Goal: Transaction & Acquisition: Purchase product/service

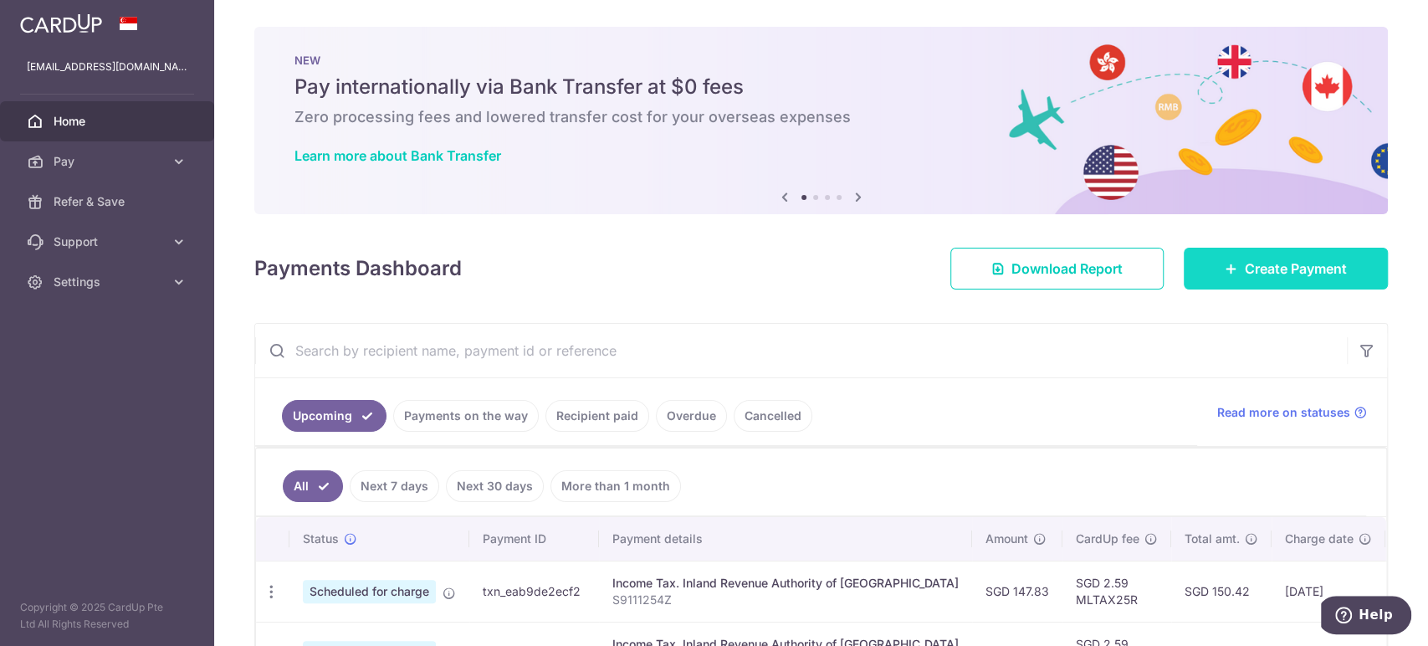
click at [1282, 272] on span "Create Payment" at bounding box center [1296, 269] width 102 height 20
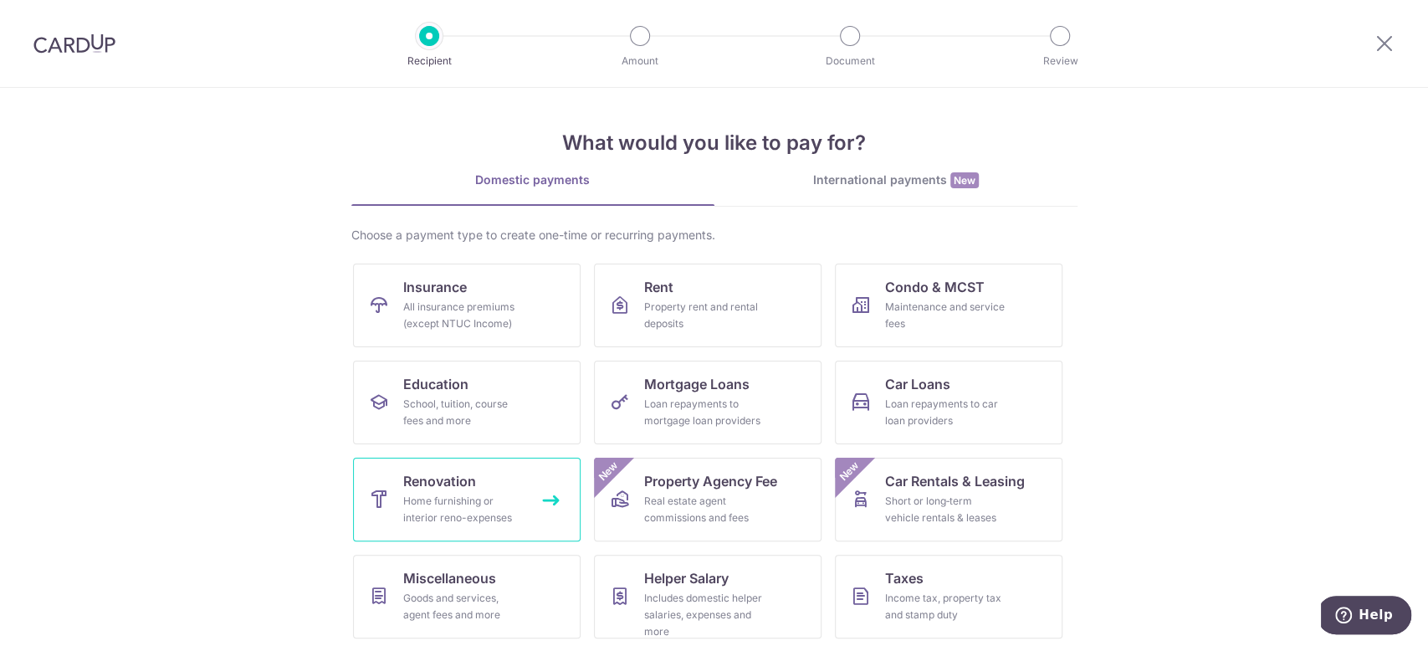
click at [446, 515] on div "Home furnishing or interior reno-expenses" at bounding box center [463, 509] width 120 height 33
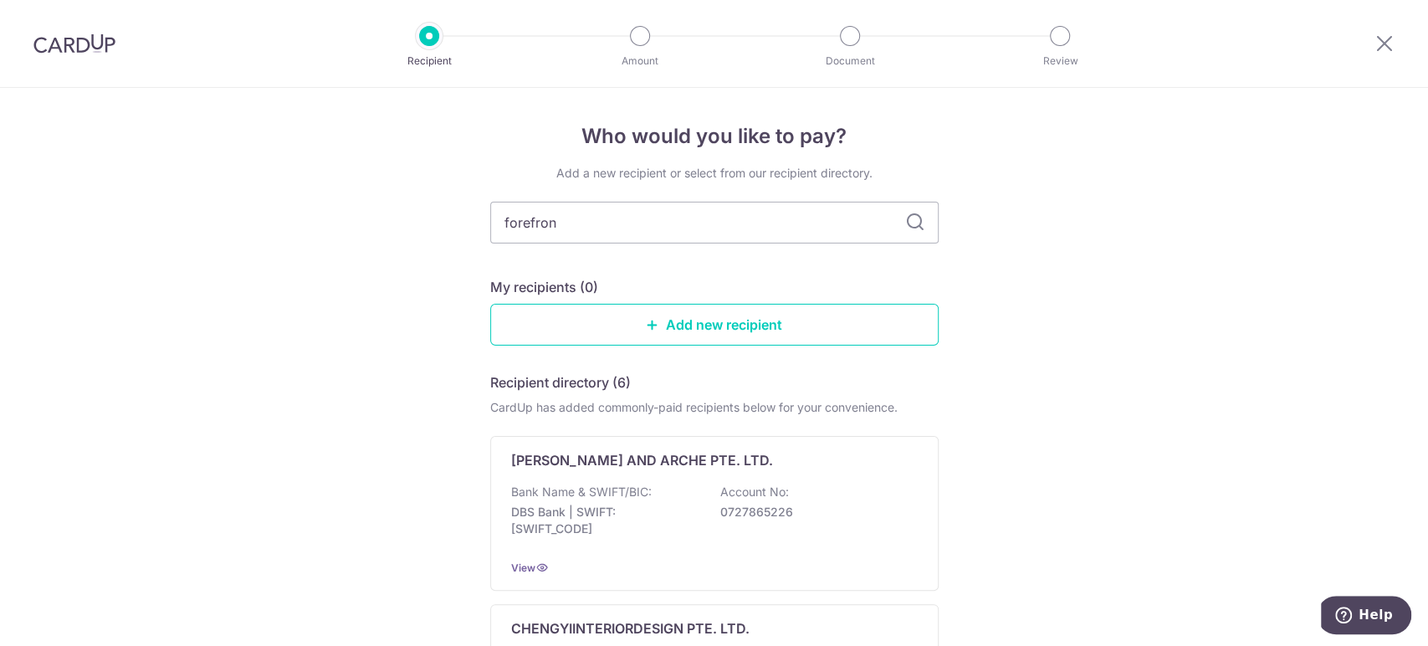
type input "forefront"
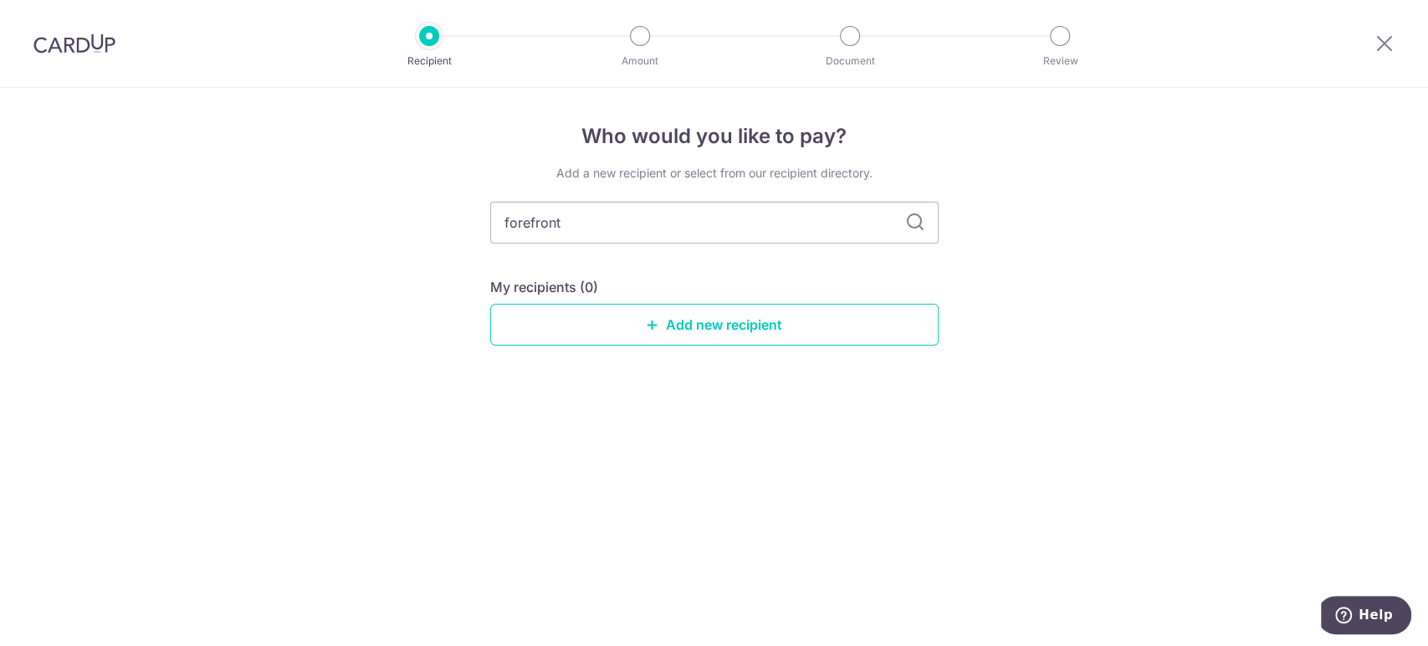
click at [909, 224] on icon at bounding box center [915, 223] width 20 height 20
click at [940, 224] on div "Who would you like to pay? Add a new recipient or select from our recipient dir…" at bounding box center [714, 367] width 1428 height 558
click at [752, 312] on link "Add new recipient" at bounding box center [714, 325] width 449 height 42
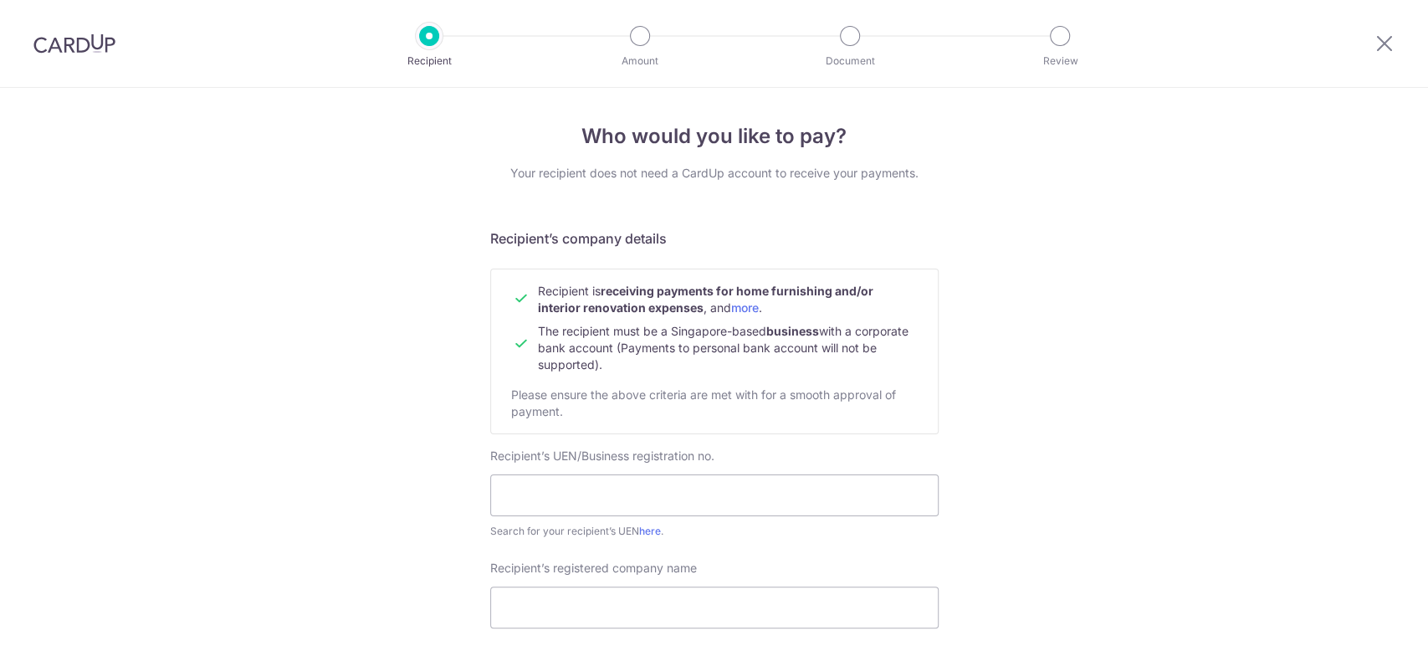
click at [756, 326] on span "The recipient must be a Singapore-based business with a corporate bank account …" at bounding box center [723, 348] width 371 height 48
click at [602, 494] on input "text" at bounding box center [714, 495] width 449 height 42
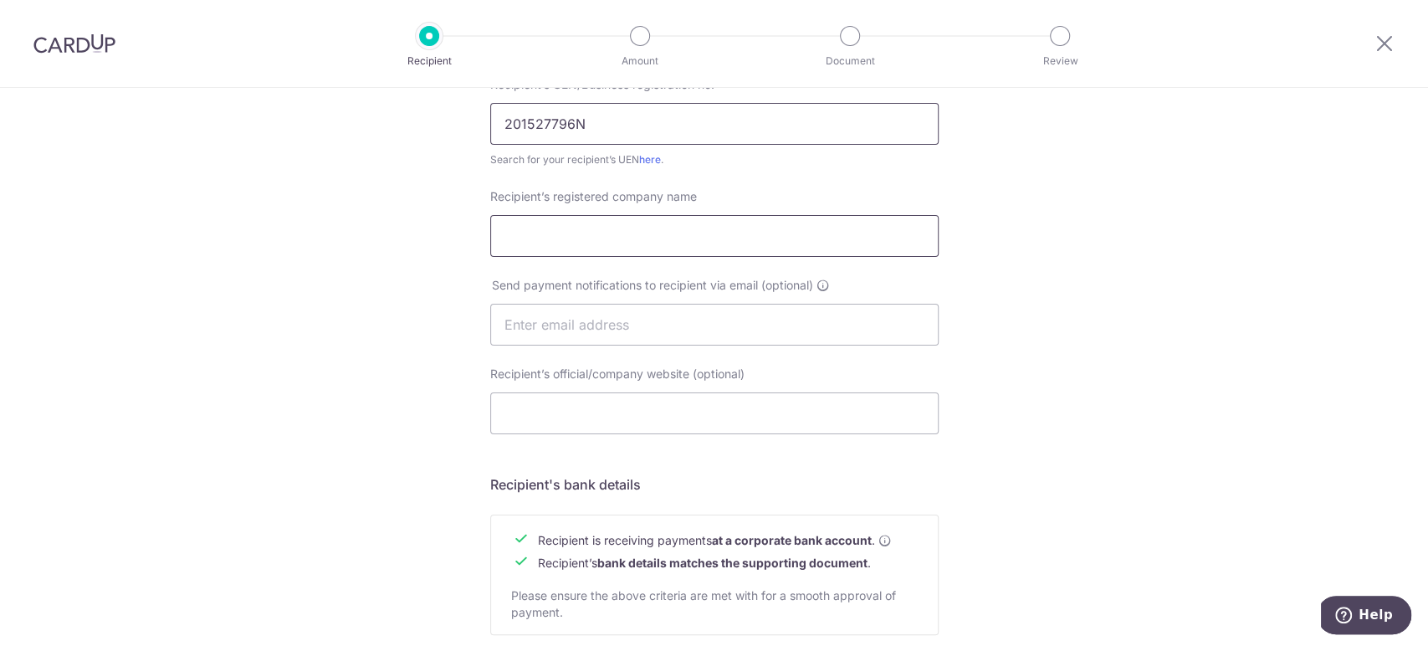
type input "201527796N"
click at [683, 240] on input "Recipient’s registered company name" at bounding box center [714, 236] width 449 height 42
type input "o"
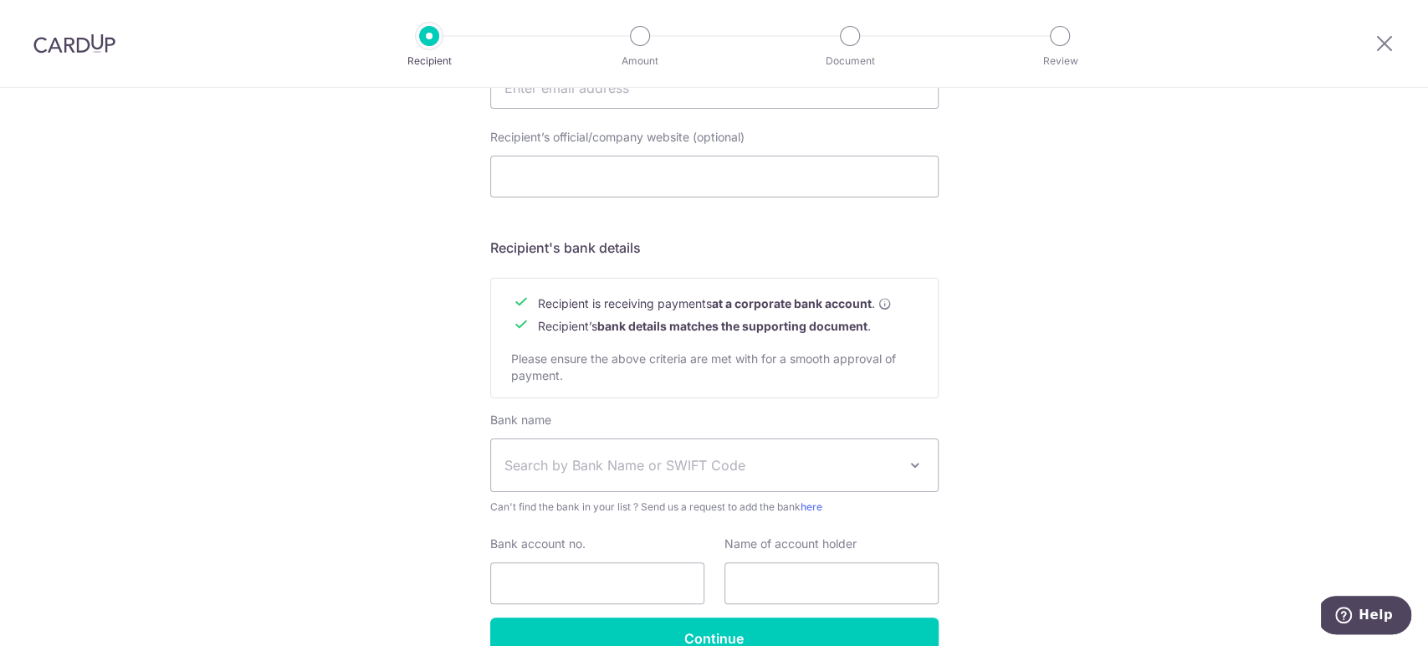
type input "Forefront Interior Pte Ltd"
click at [623, 478] on span "Search by Bank Name or SWIFT Code" at bounding box center [714, 465] width 447 height 52
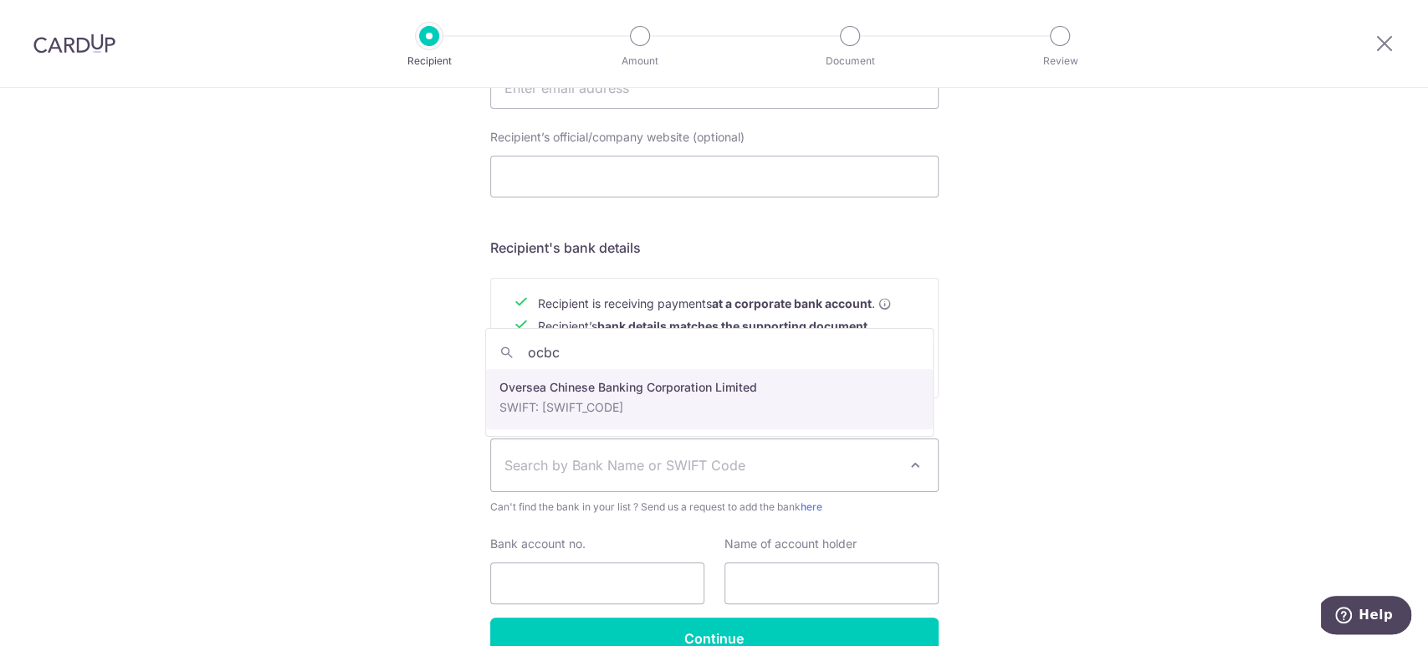
type input "ocbc"
select select "12"
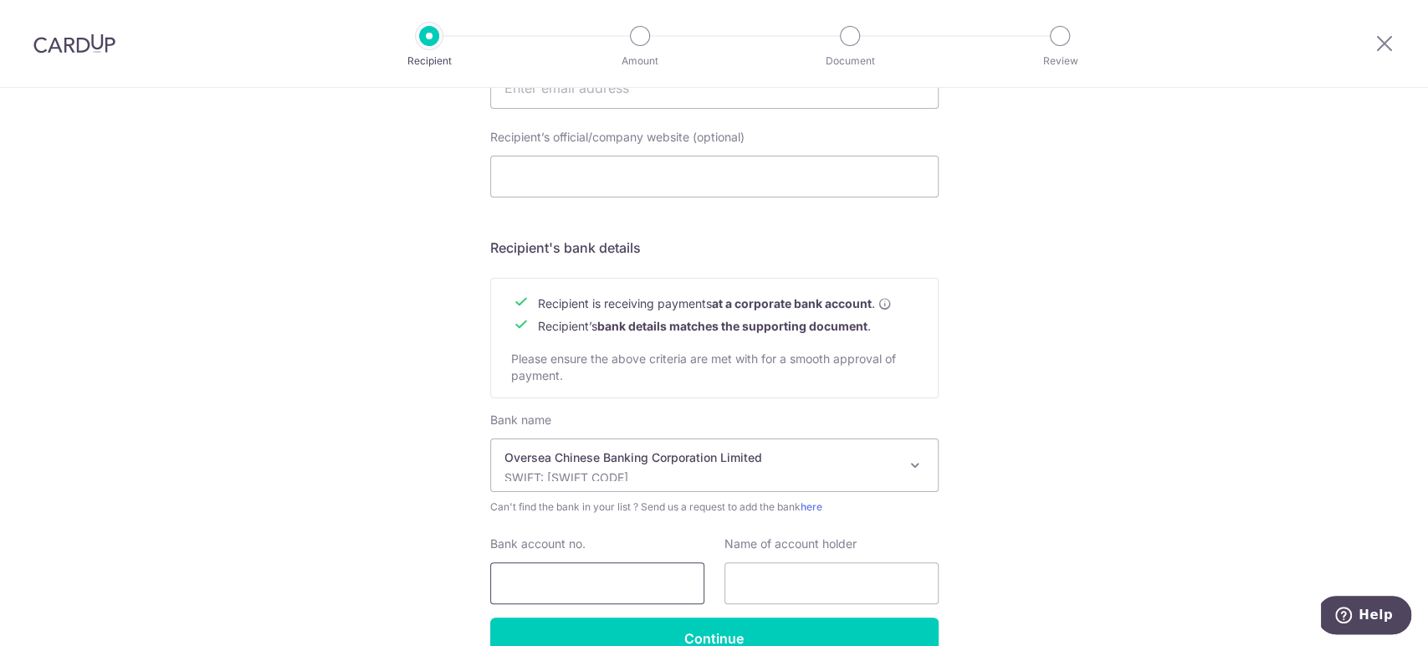
click at [602, 590] on input "Bank account no." at bounding box center [597, 583] width 214 height 42
type input "689753762001"
click at [817, 579] on input "text" at bounding box center [832, 583] width 214 height 42
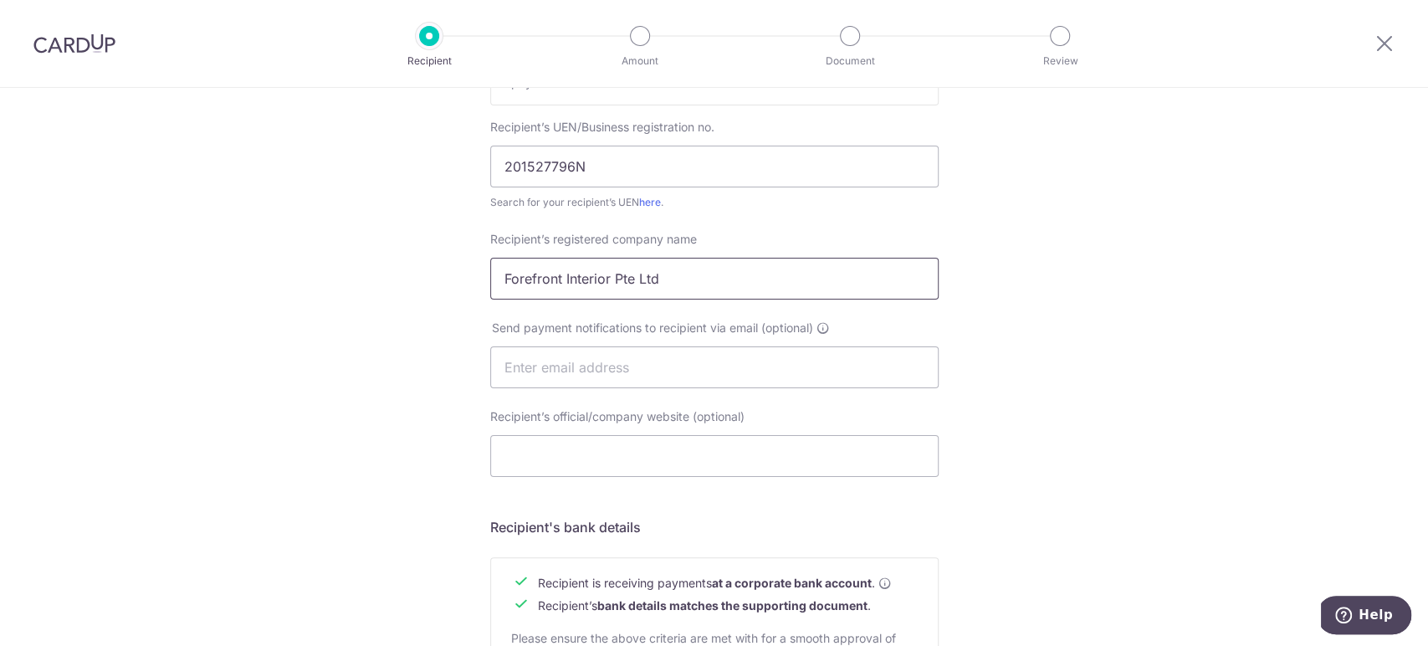
drag, startPoint x: 672, startPoint y: 269, endPoint x: 334, endPoint y: 271, distance: 338.1
click at [334, 271] on div "Who would you like to pay? Your recipient does not need a CardUp account to rec…" at bounding box center [714, 388] width 1428 height 1259
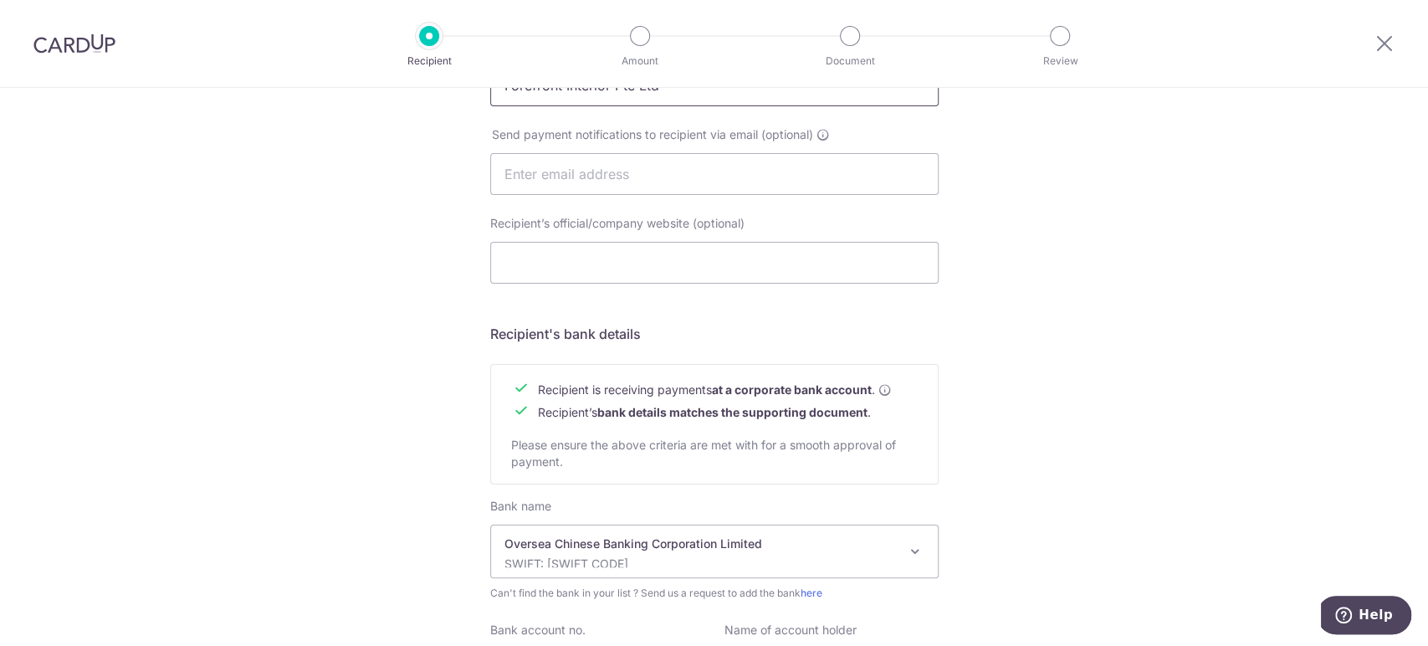
scroll to position [608, 0]
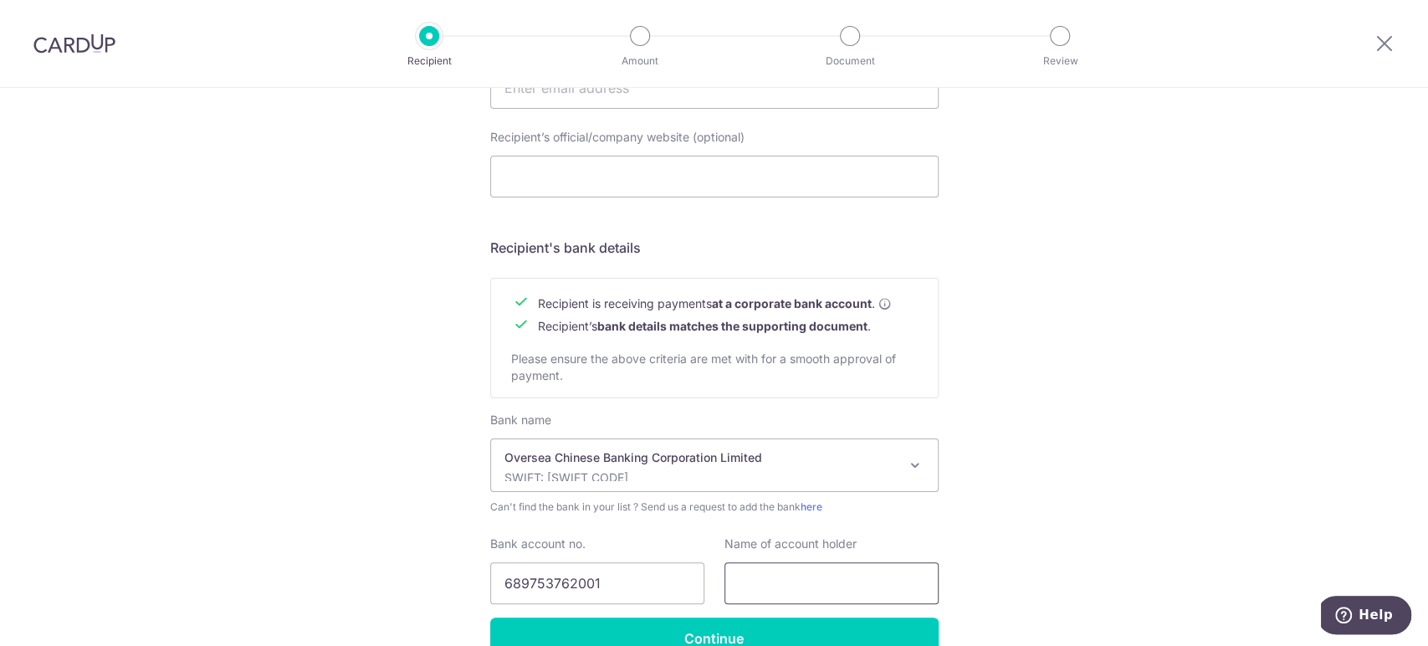
click at [766, 577] on input "text" at bounding box center [832, 583] width 214 height 42
paste input "Forefront Interior Pte Ltd"
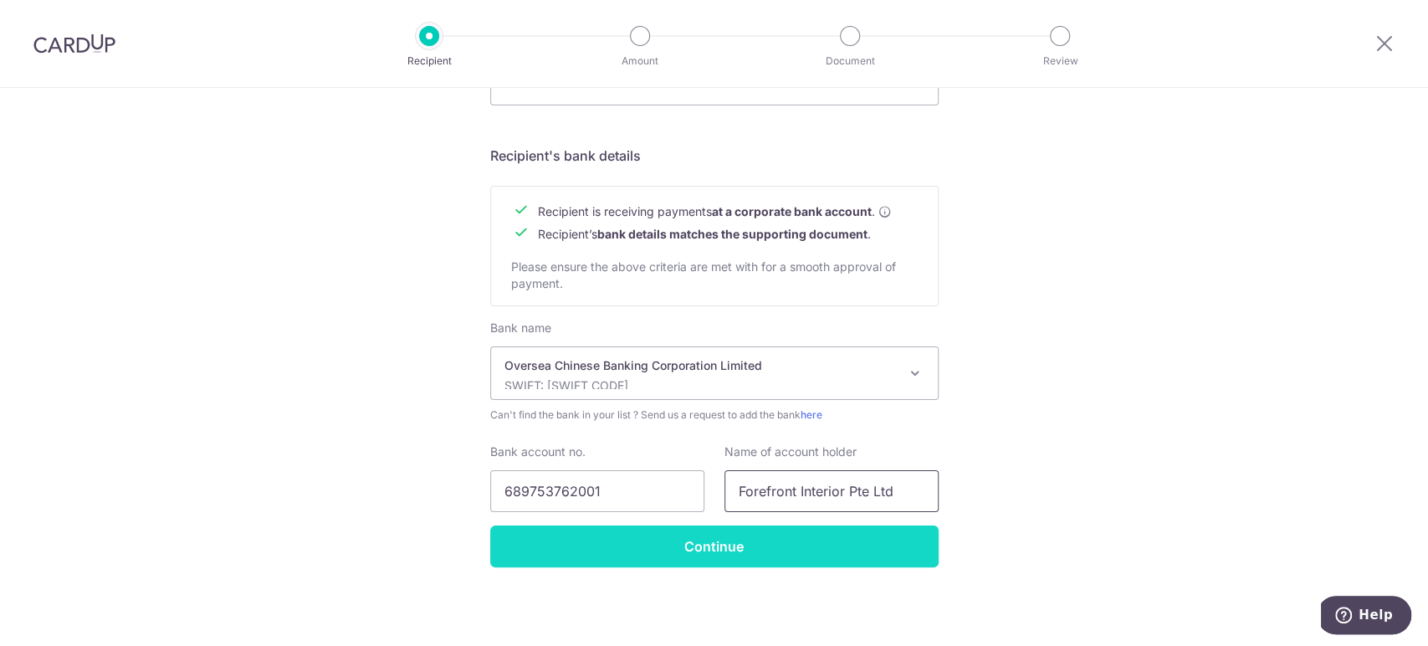
type input "Forefront Interior Pte Ltd"
click at [757, 559] on input "Continue" at bounding box center [714, 546] width 449 height 42
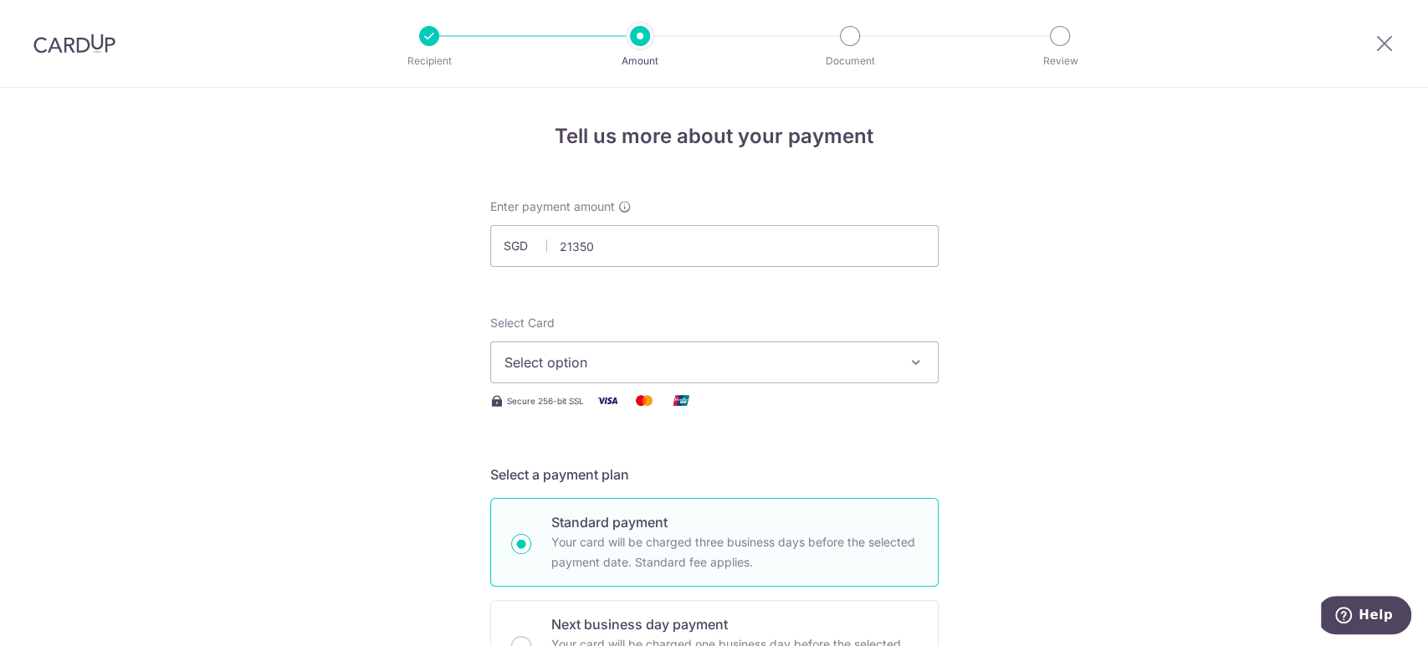
type input "21,350.00"
click at [656, 359] on span "Select option" at bounding box center [700, 362] width 390 height 20
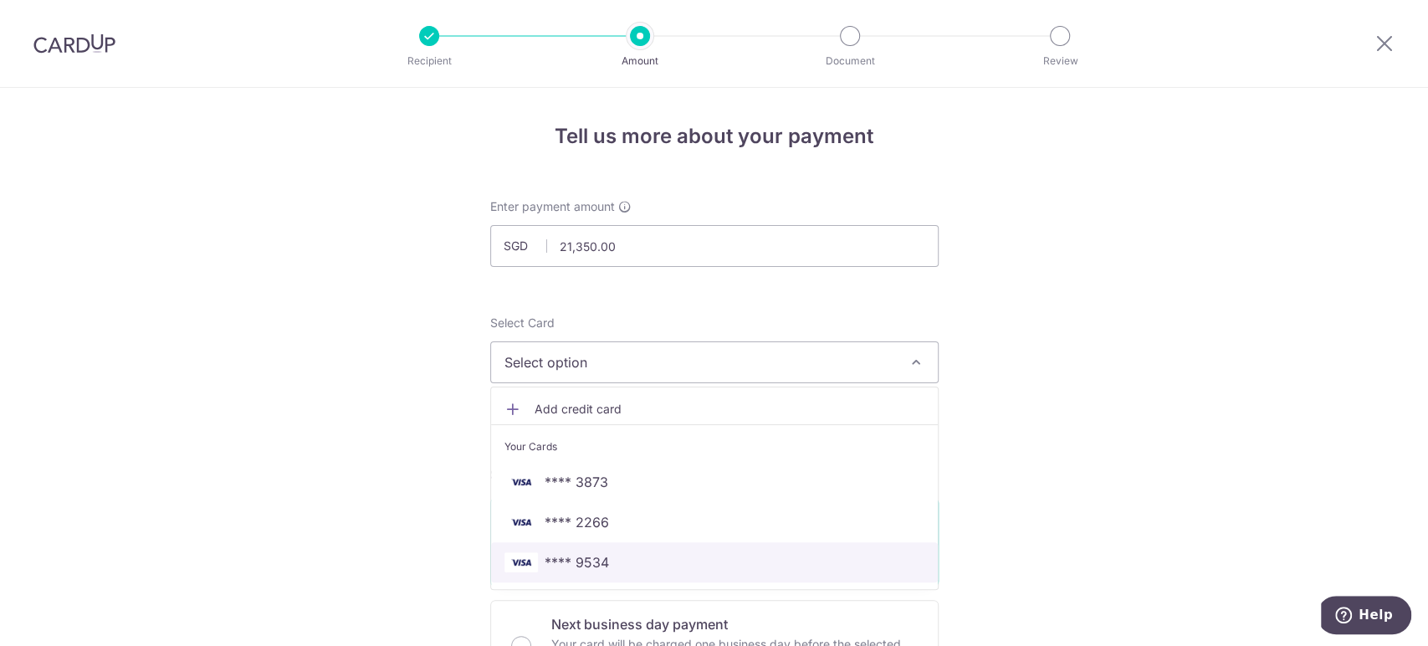
click at [607, 559] on span "**** 9534" at bounding box center [715, 562] width 420 height 20
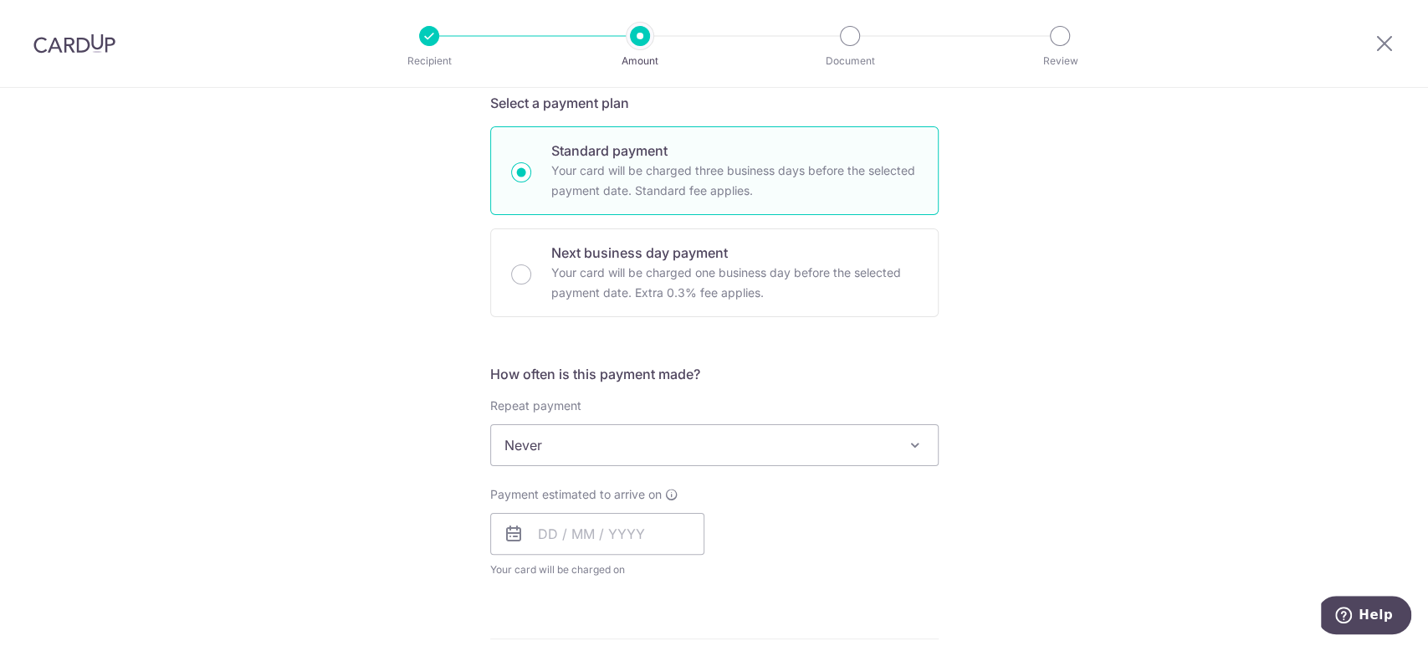
click at [823, 450] on span "Never" at bounding box center [714, 445] width 447 height 40
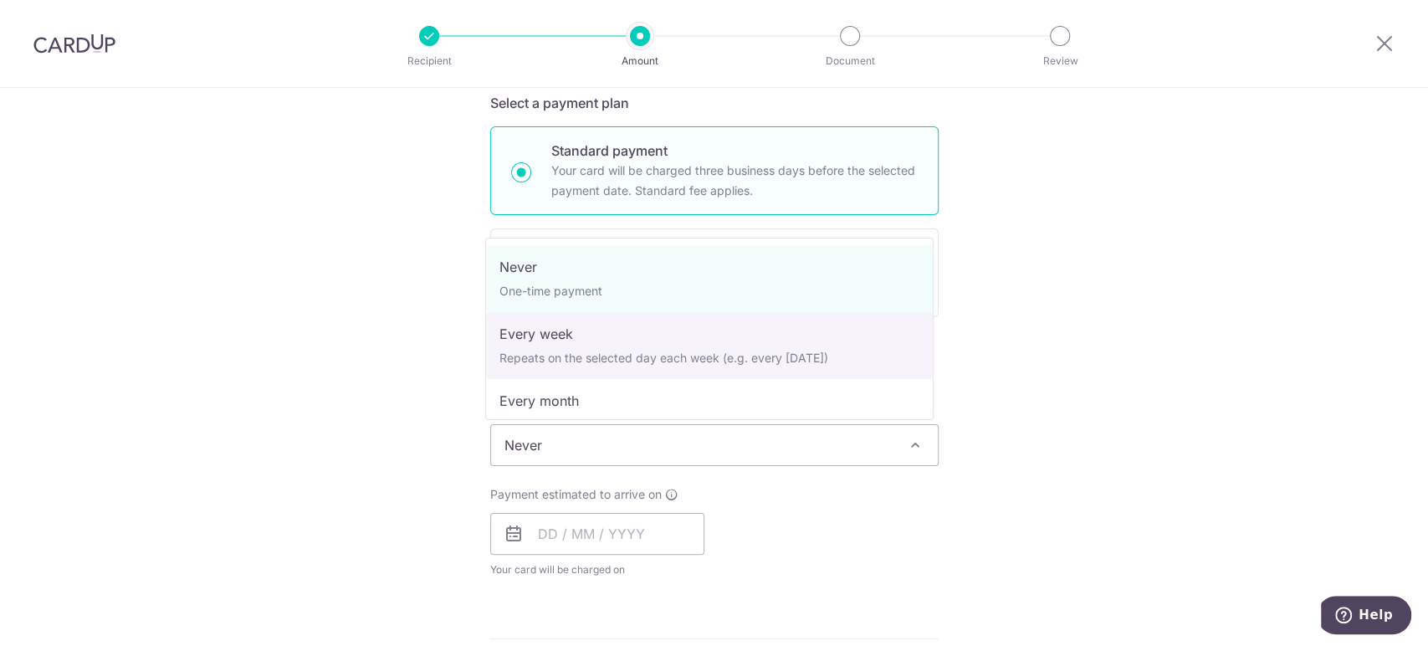
select select "2"
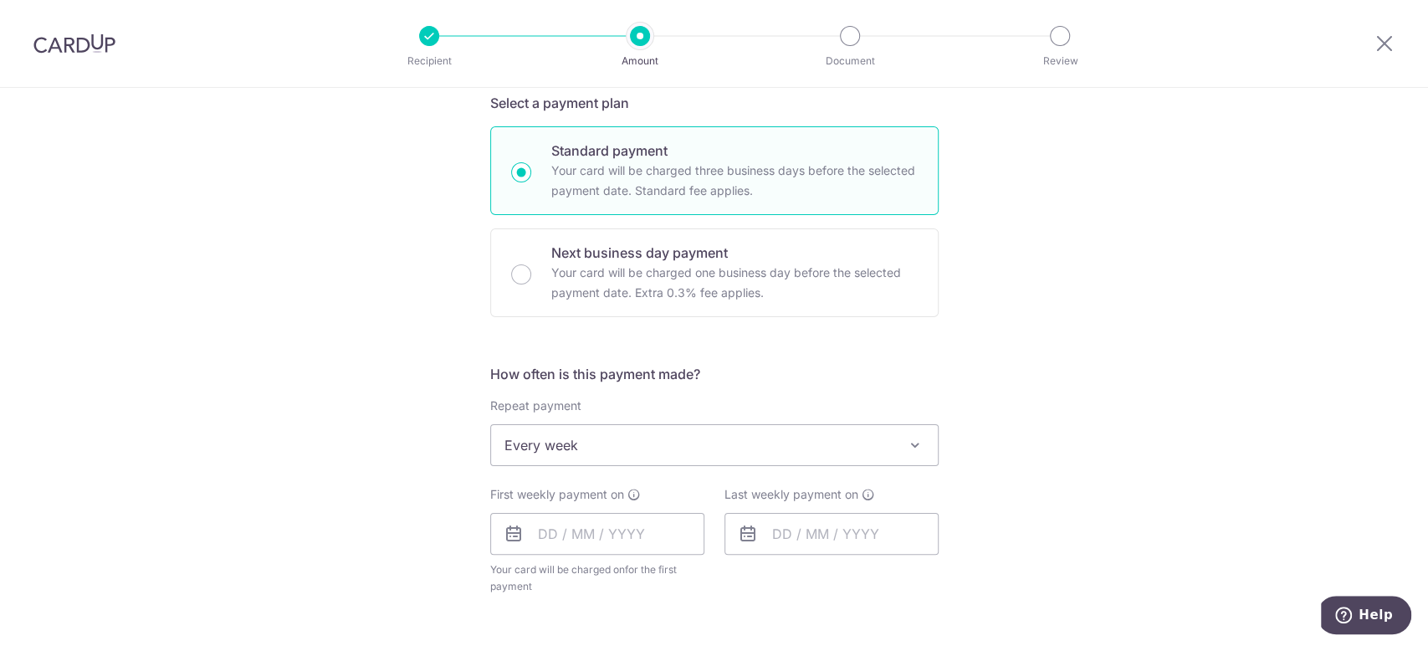
click at [1023, 387] on div "Tell us more about your payment Enter payment amount SGD 21,350.00 21350.00 Rec…" at bounding box center [714, 537] width 1428 height 1643
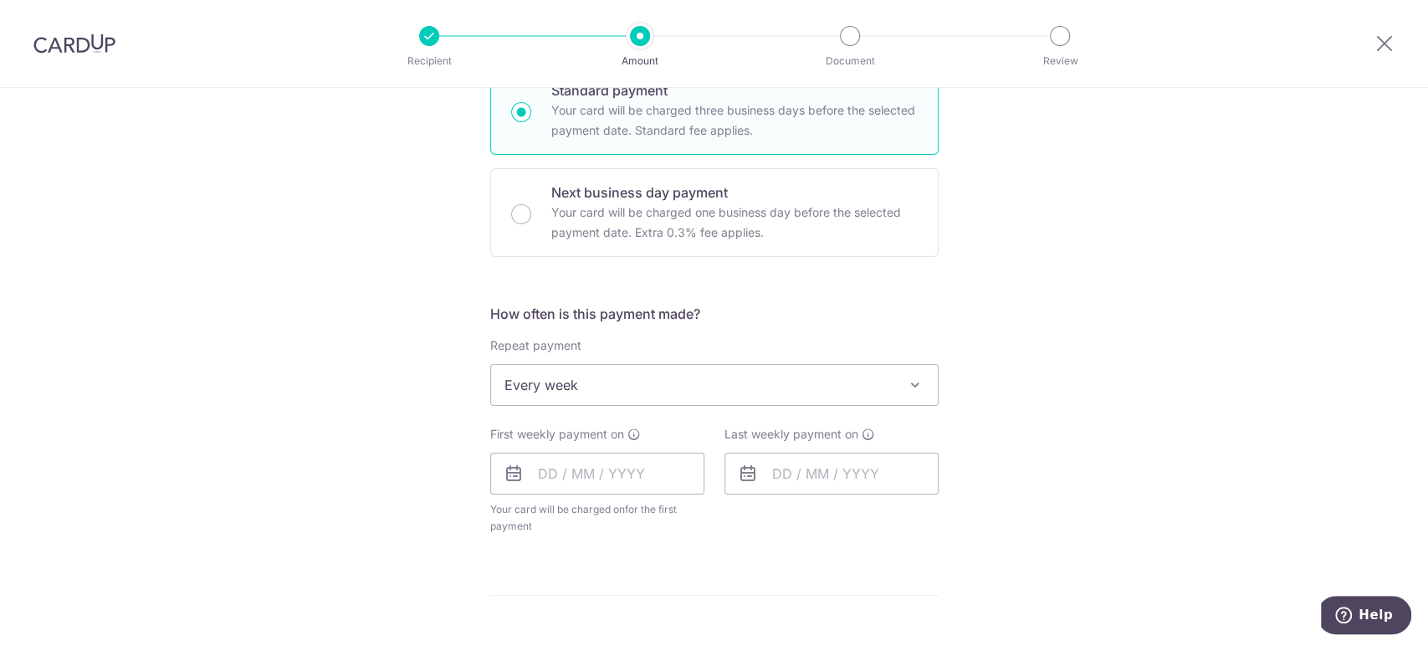
scroll to position [464, 0]
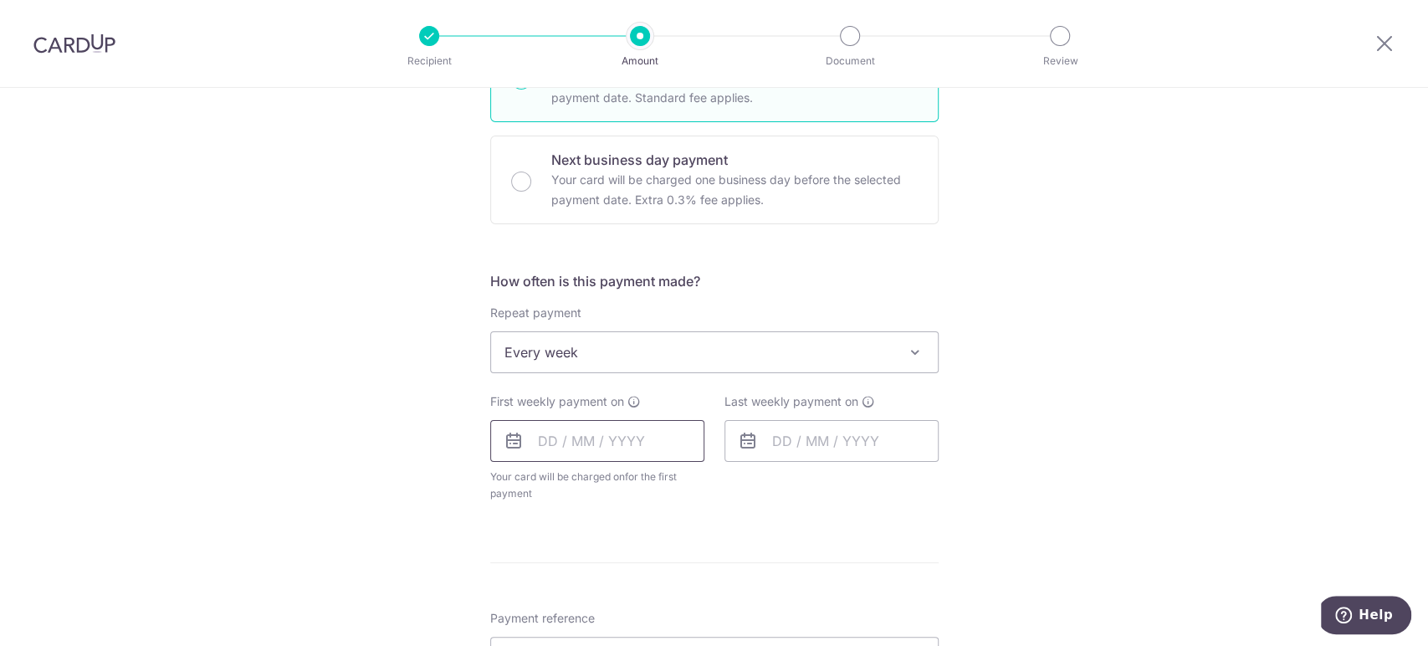
click at [563, 451] on input "text" at bounding box center [597, 441] width 214 height 42
drag, startPoint x: 684, startPoint y: 634, endPoint x: 797, endPoint y: 443, distance: 221.3
click at [684, 634] on link "17" at bounding box center [692, 626] width 27 height 27
type input "17/10/2025"
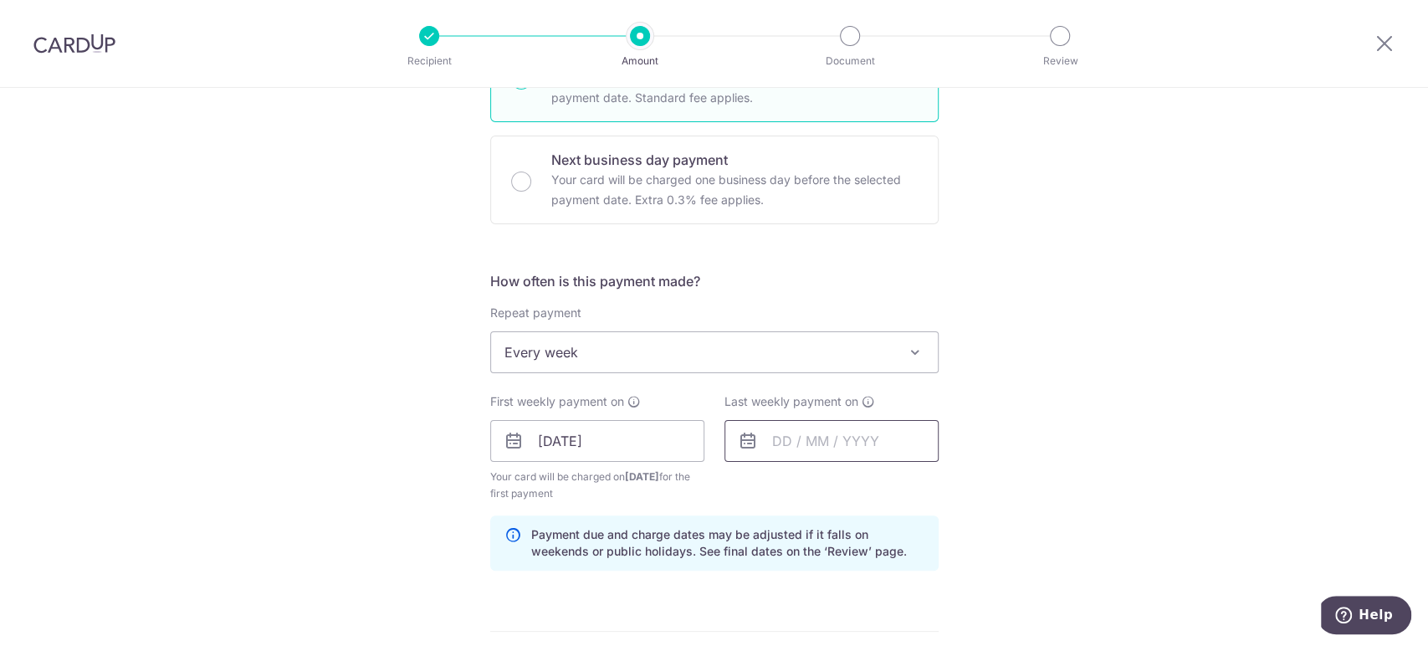
click at [798, 439] on input "text" at bounding box center [832, 441] width 214 height 42
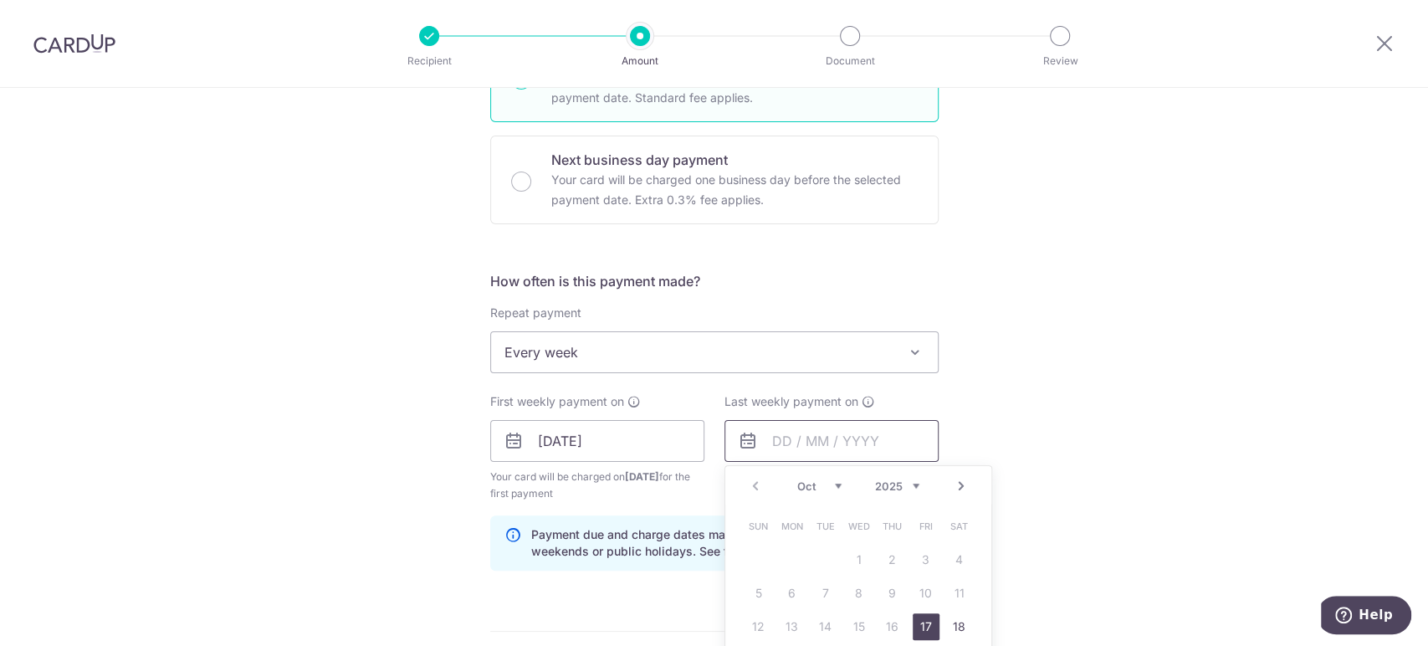
scroll to position [650, 0]
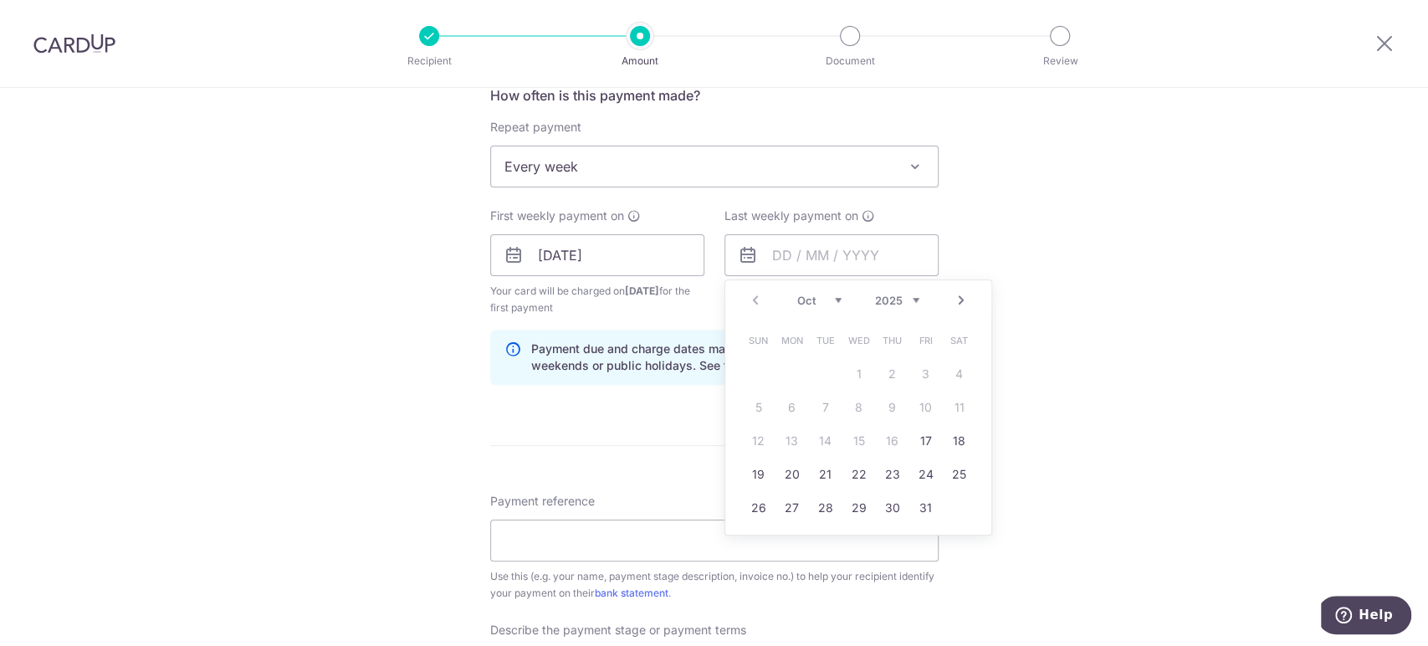
click at [957, 303] on link "Next" at bounding box center [961, 300] width 20 height 20
click at [813, 407] on link "4" at bounding box center [826, 407] width 27 height 27
type input "[DATE]"
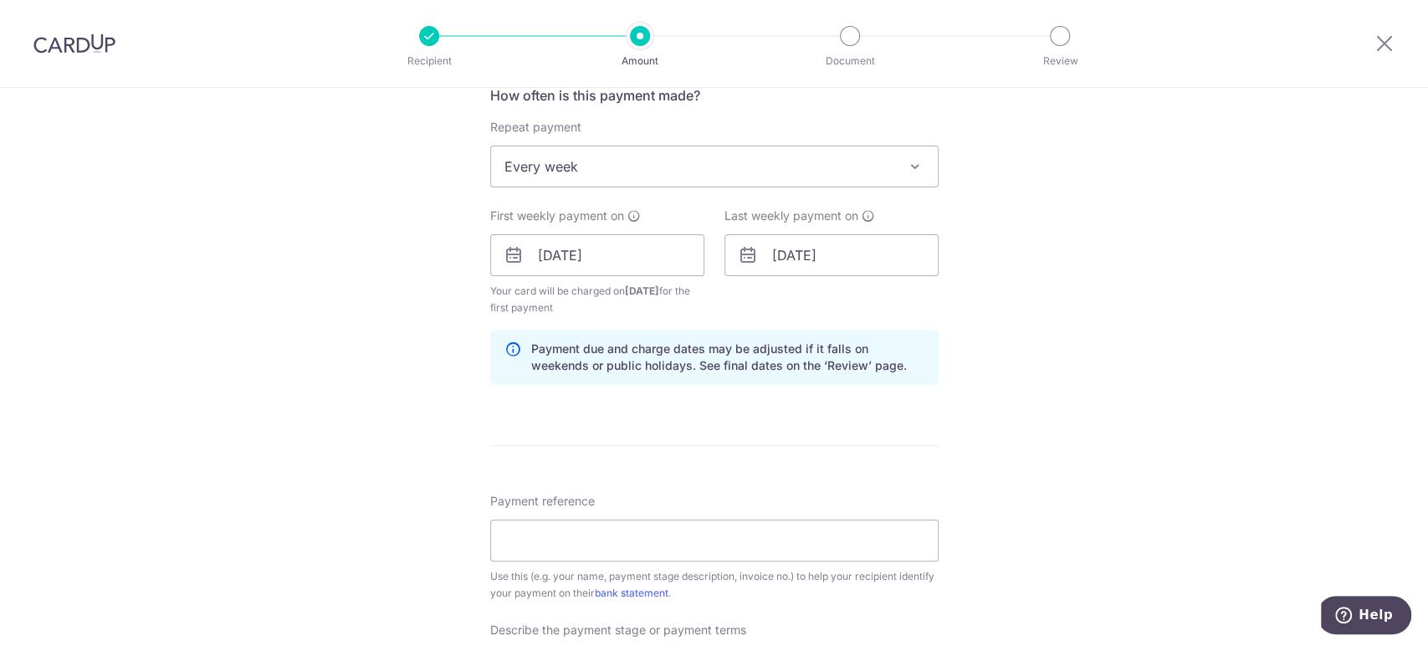
click at [709, 427] on form "Enter payment amount SGD 21,350.00 21350.00 Recipient added successfully! Selec…" at bounding box center [714, 309] width 449 height 1522
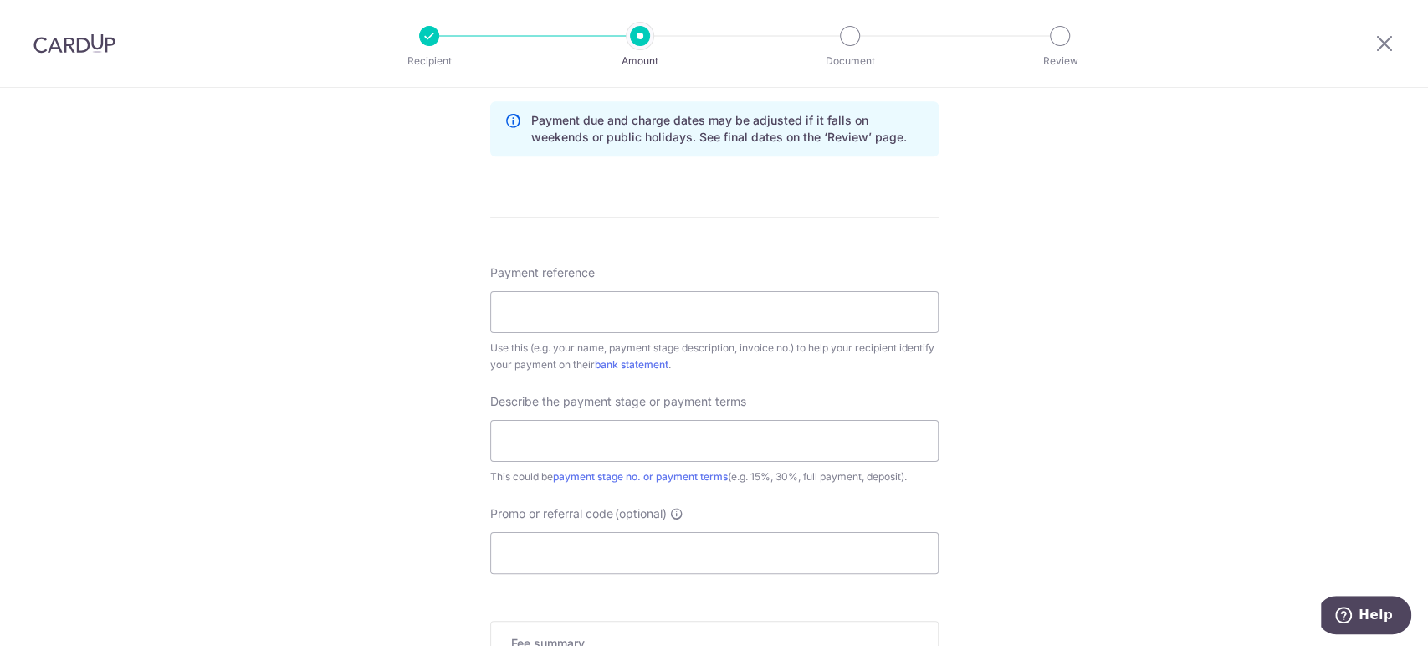
scroll to position [930, 0]
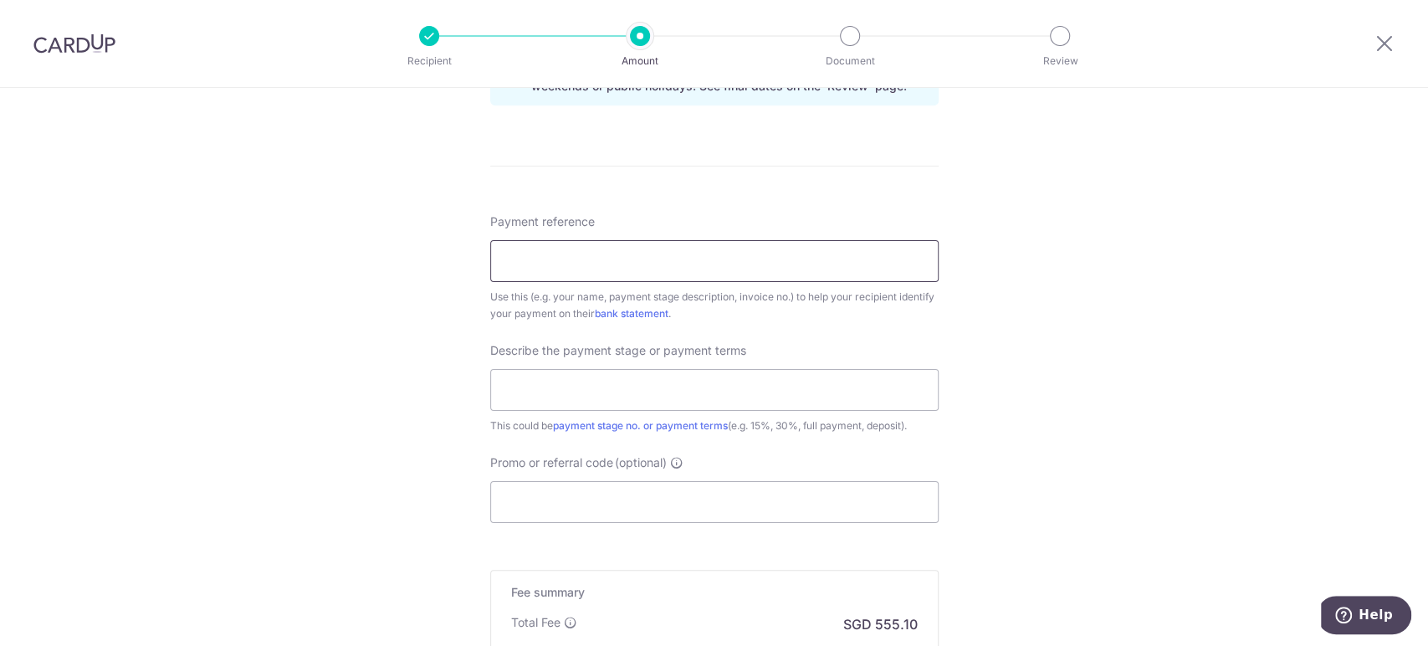
click at [738, 262] on input "Payment reference" at bounding box center [714, 261] width 449 height 42
type input "JN241175"
click at [756, 389] on input "text" at bounding box center [714, 390] width 449 height 42
type input "e"
type input "d"
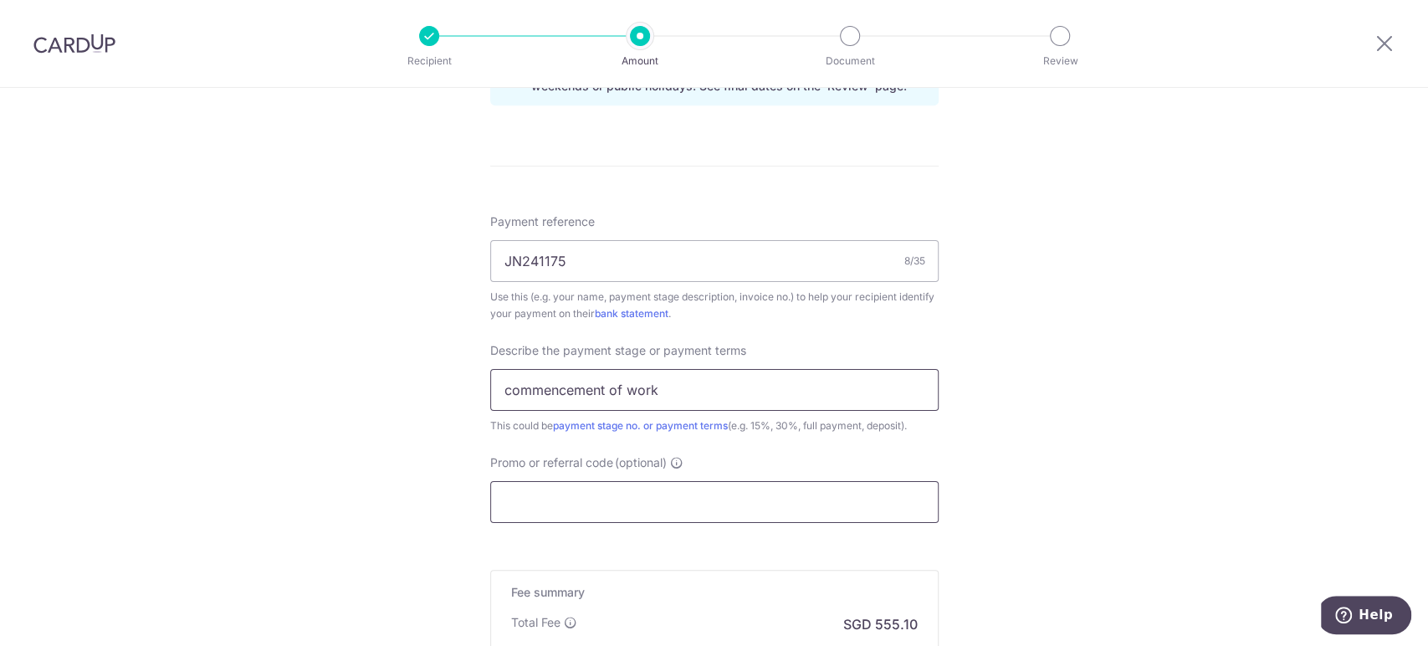
type input "commencement of work"
click at [700, 487] on input "Promo or referral code (optional)" at bounding box center [714, 502] width 449 height 42
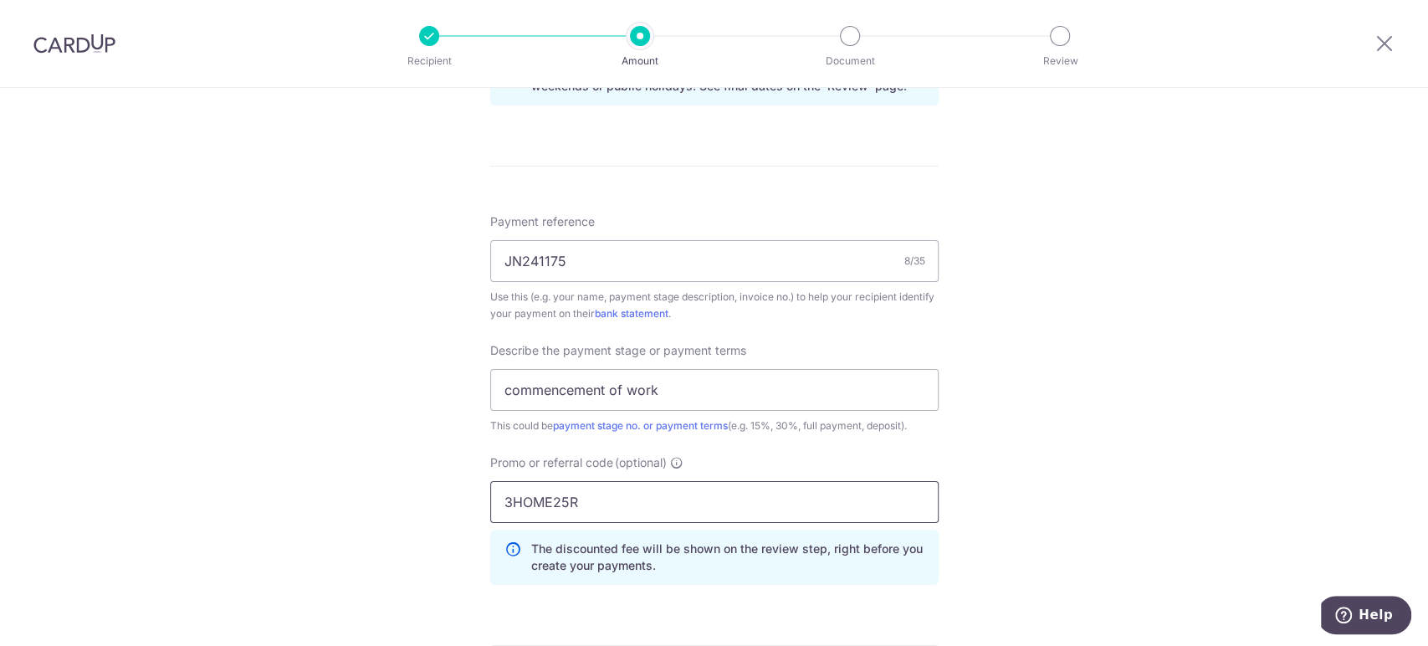
type input "3HOME25R"
click at [1018, 413] on div "Tell us more about your payment Enter payment amount SGD 21,350.00 21350.00 Rec…" at bounding box center [714, 51] width 1428 height 1787
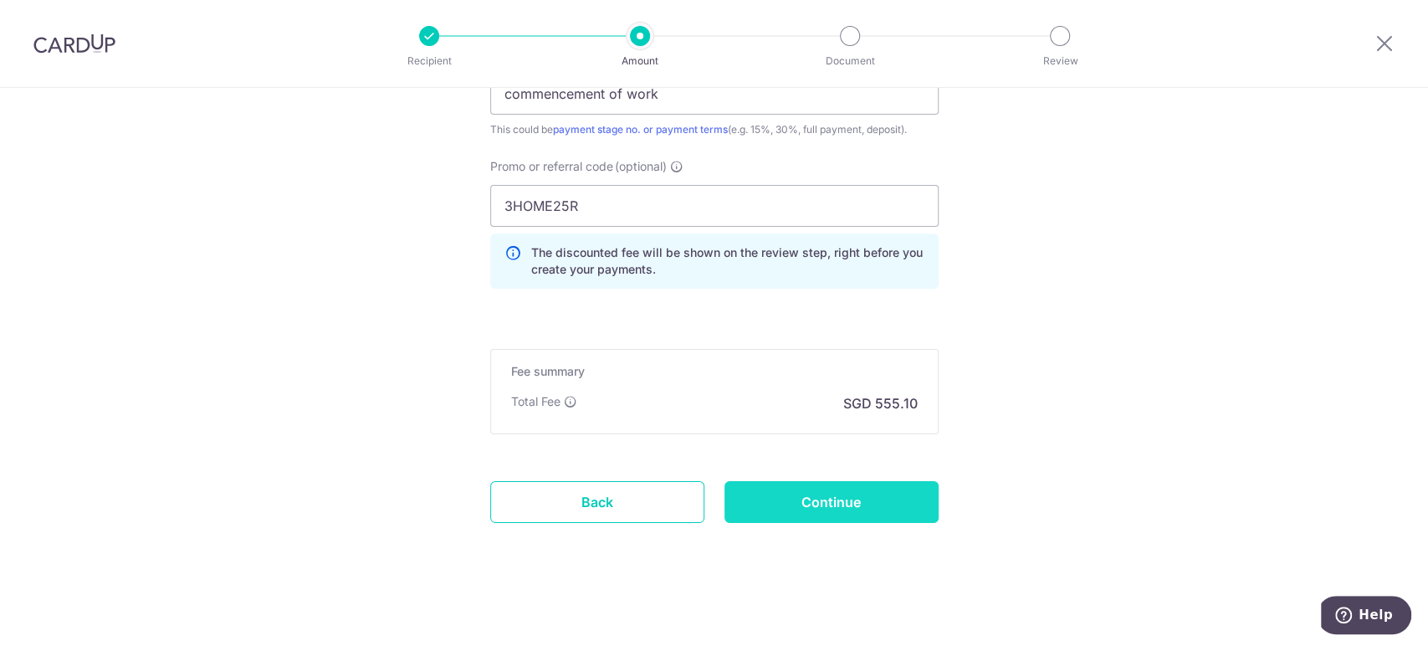
click at [782, 509] on input "Continue" at bounding box center [832, 502] width 214 height 42
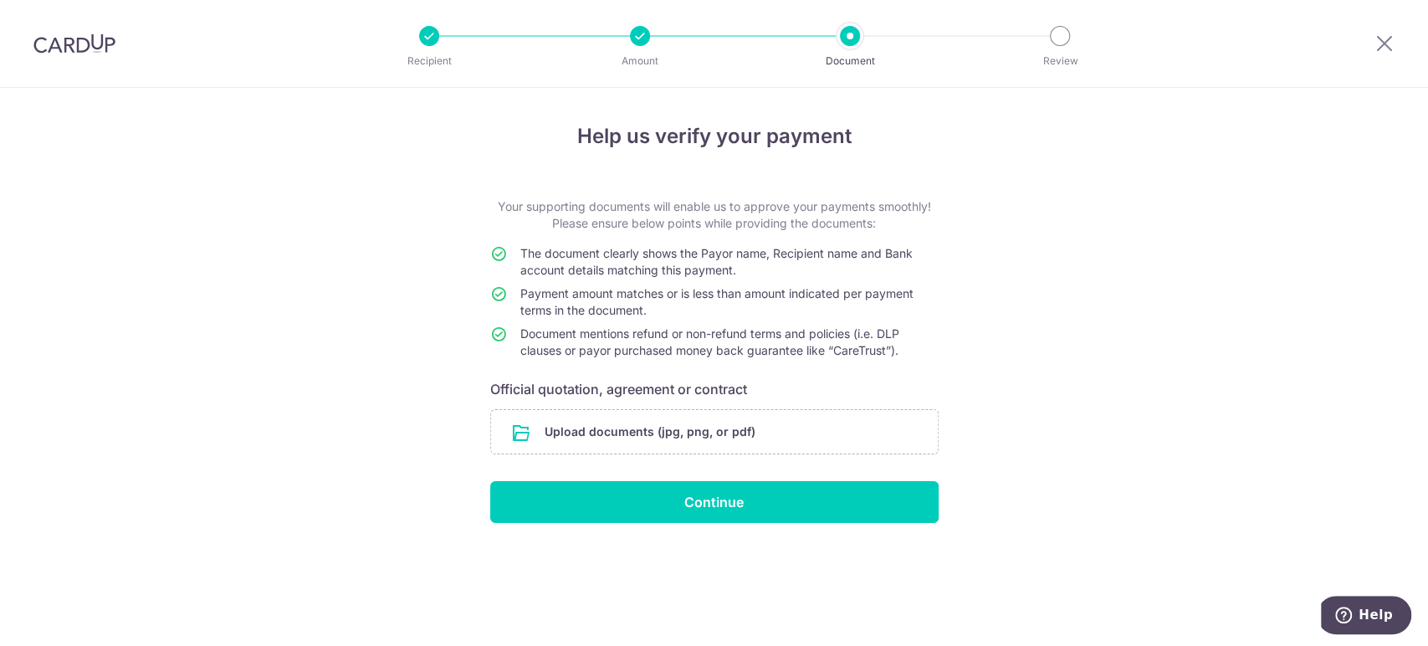
click at [1223, 180] on div "Help us verify your payment Your supporting documents will enable us to approve…" at bounding box center [714, 367] width 1428 height 558
click at [919, 426] on input "file" at bounding box center [714, 432] width 447 height 44
click at [736, 433] on input "file" at bounding box center [714, 432] width 447 height 44
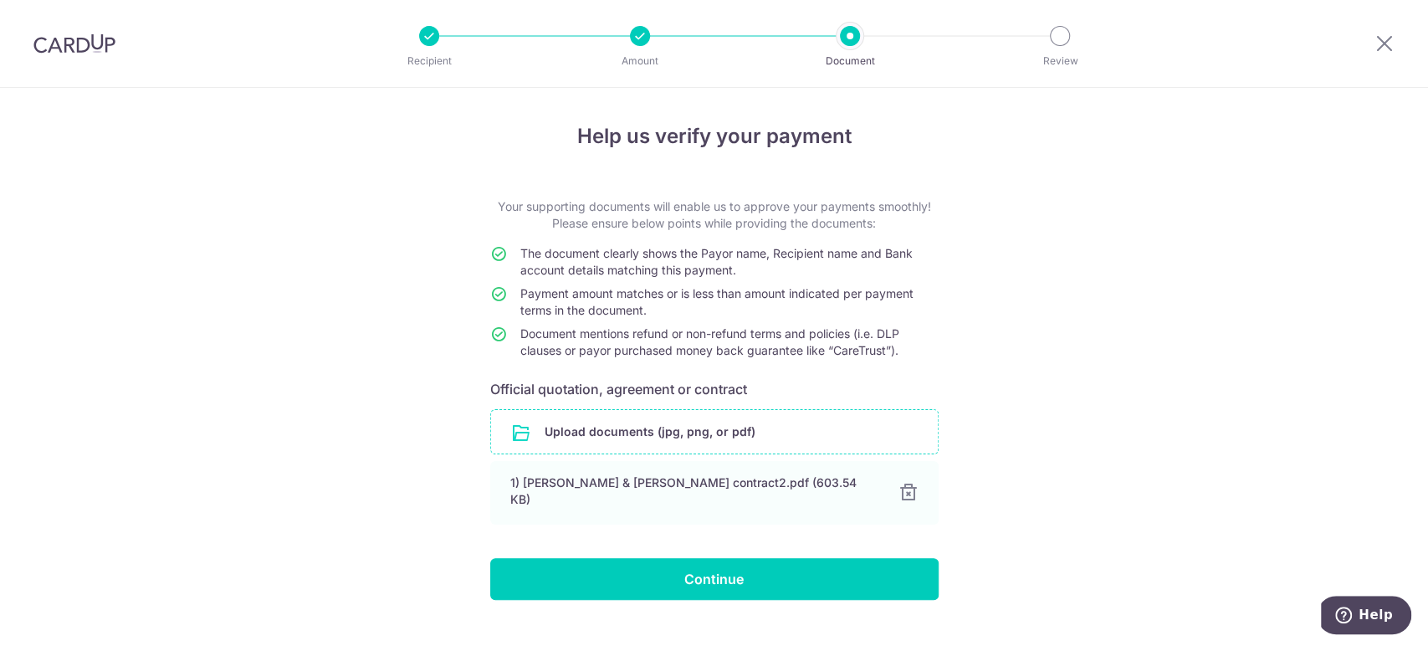
click at [741, 435] on input "file" at bounding box center [714, 432] width 447 height 44
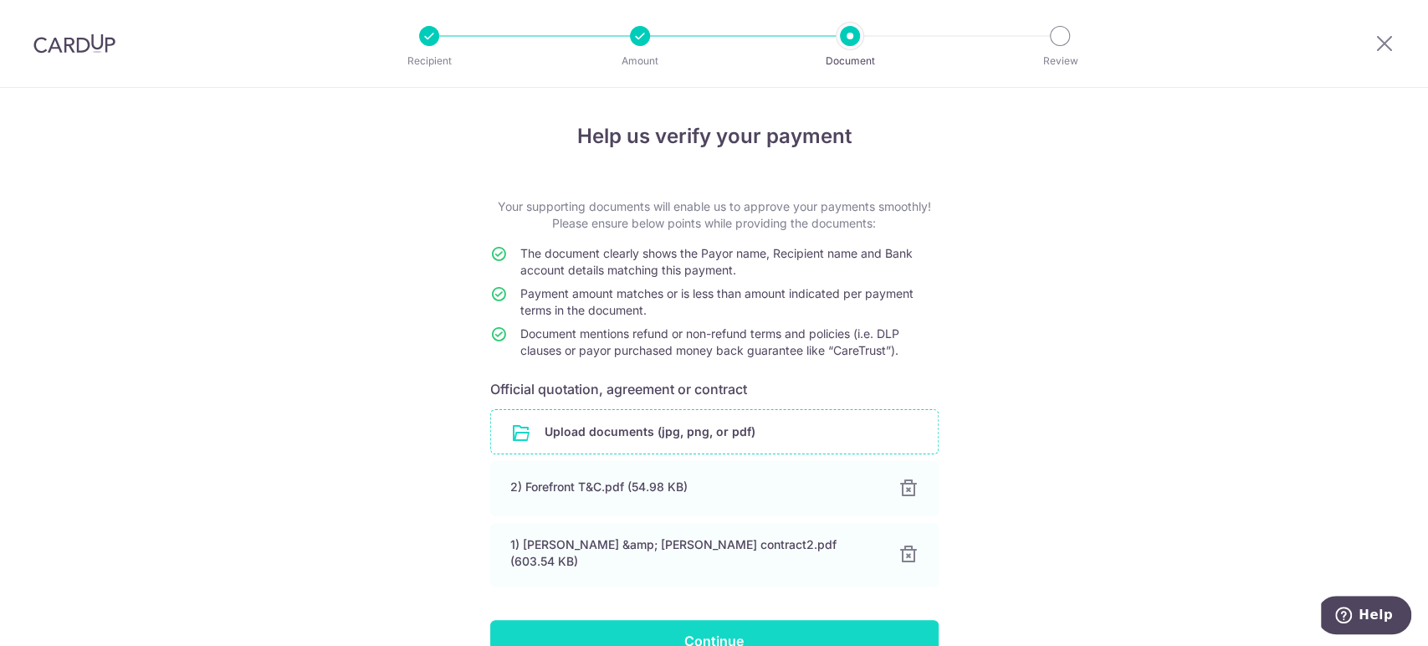
click at [826, 628] on input "Continue" at bounding box center [714, 641] width 449 height 42
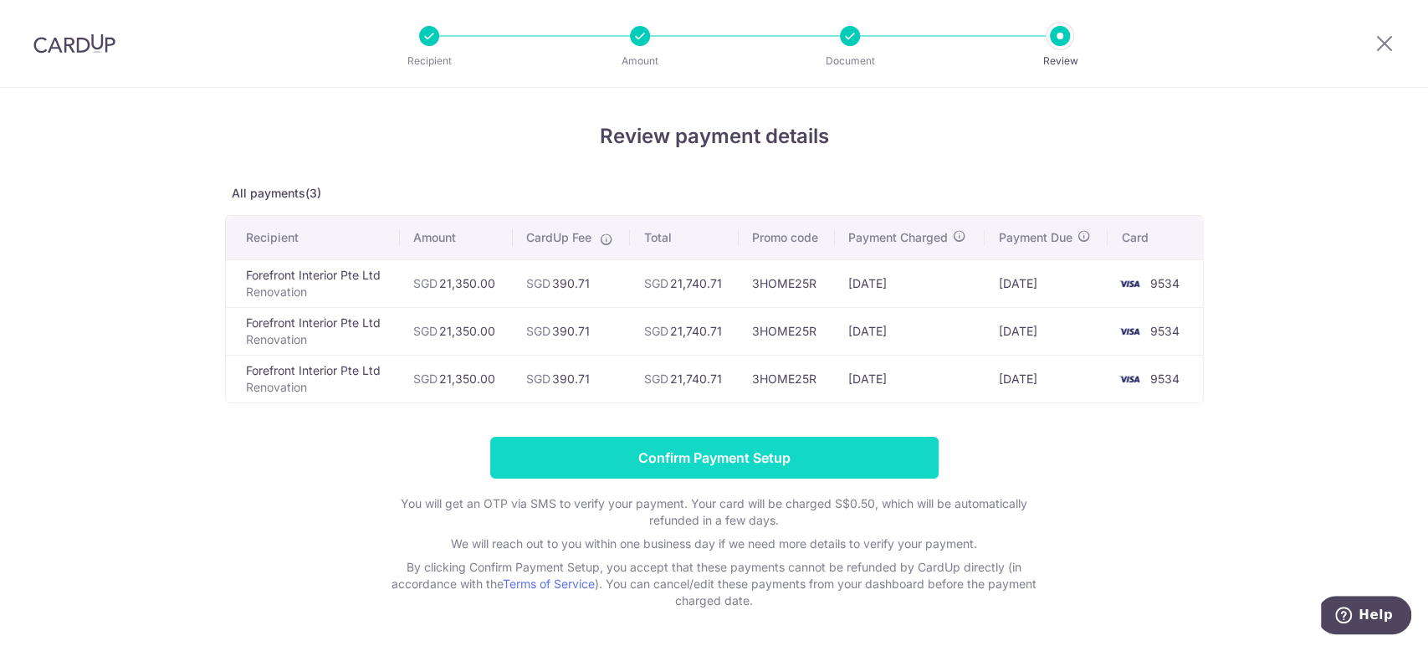
click at [861, 449] on input "Confirm Payment Setup" at bounding box center [714, 458] width 449 height 42
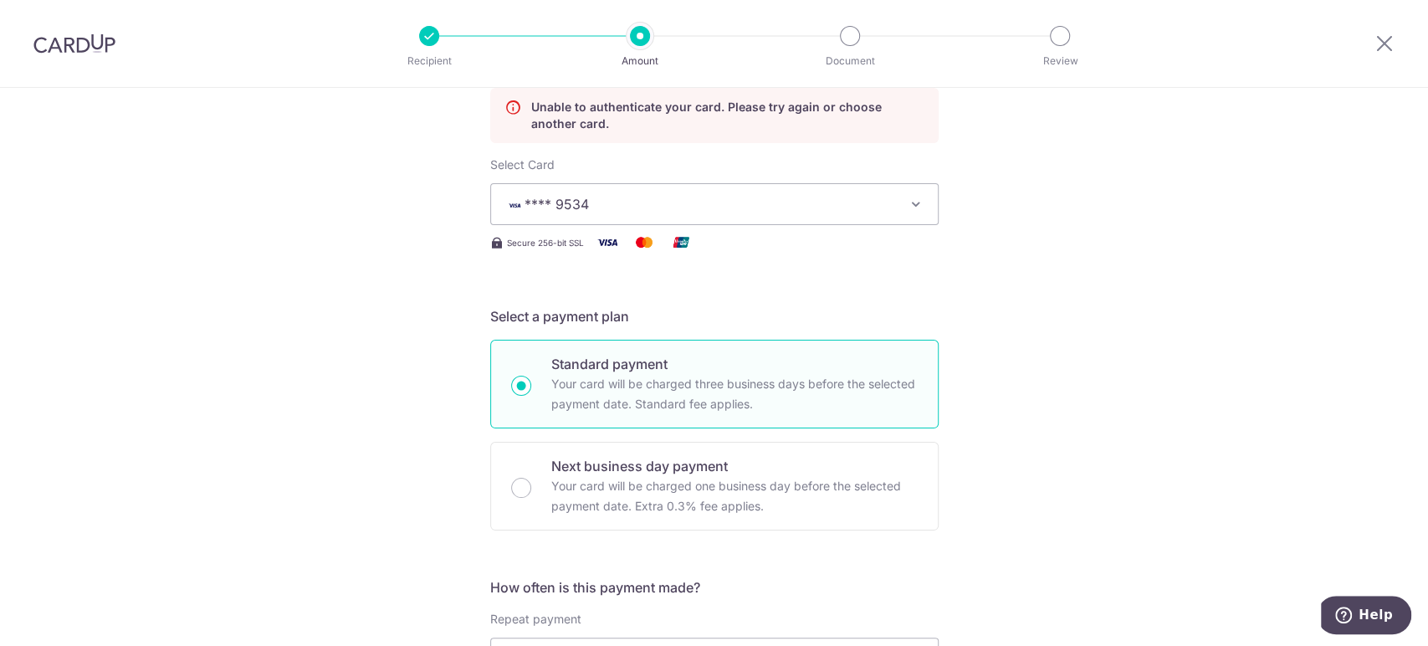
click at [899, 205] on button "**** 9534" at bounding box center [714, 204] width 449 height 42
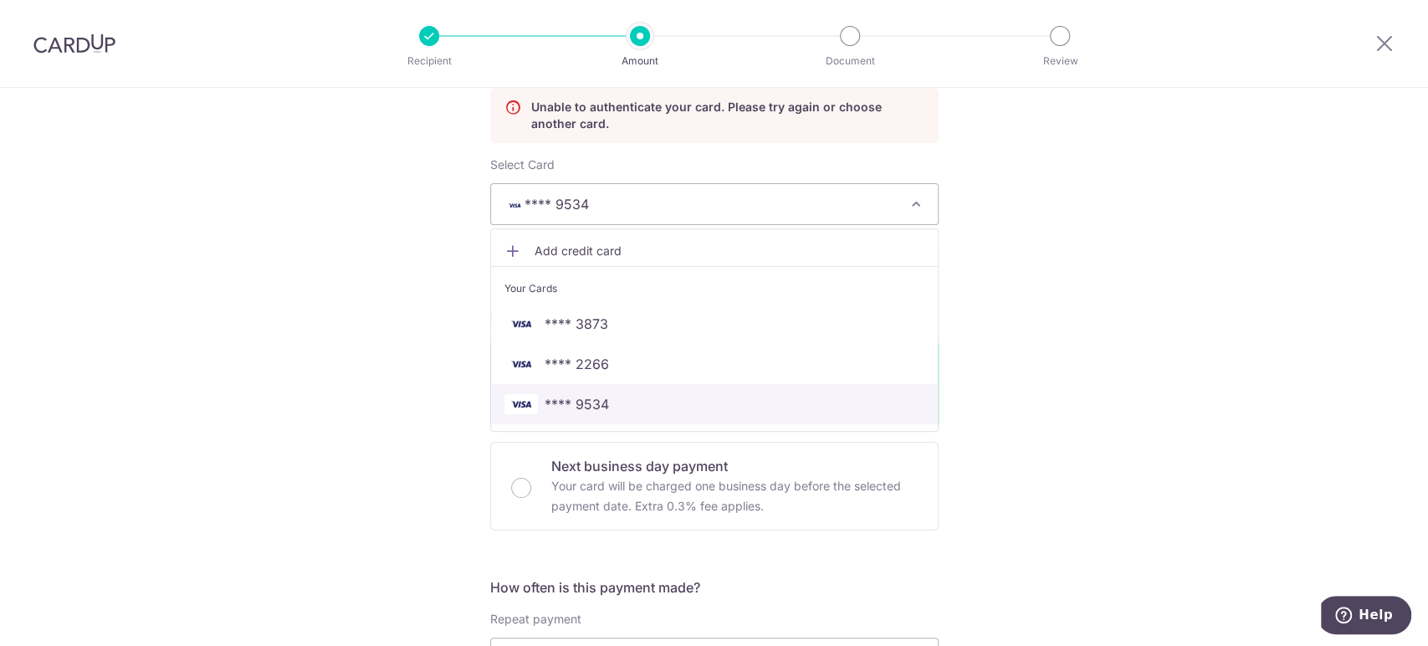
drag, startPoint x: 651, startPoint y: 407, endPoint x: 710, endPoint y: 374, distance: 67.1
click at [651, 407] on span "**** 9534" at bounding box center [715, 404] width 420 height 20
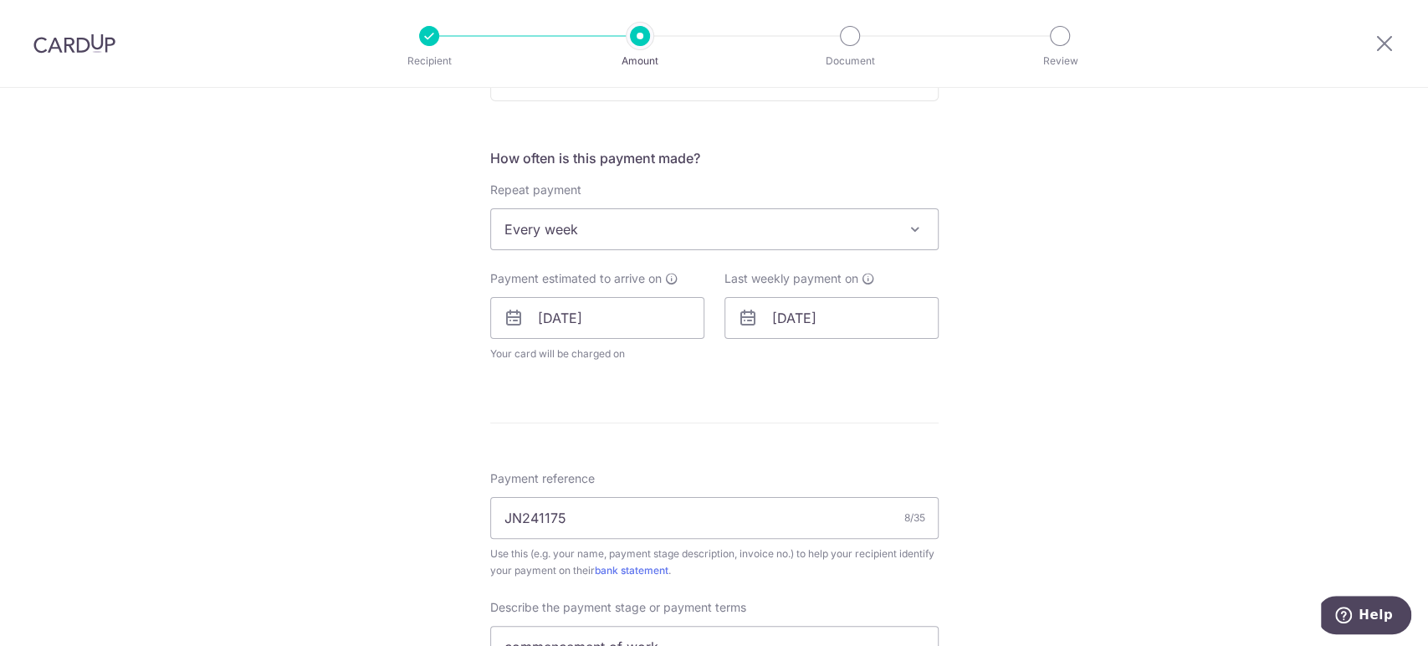
scroll to position [691, 0]
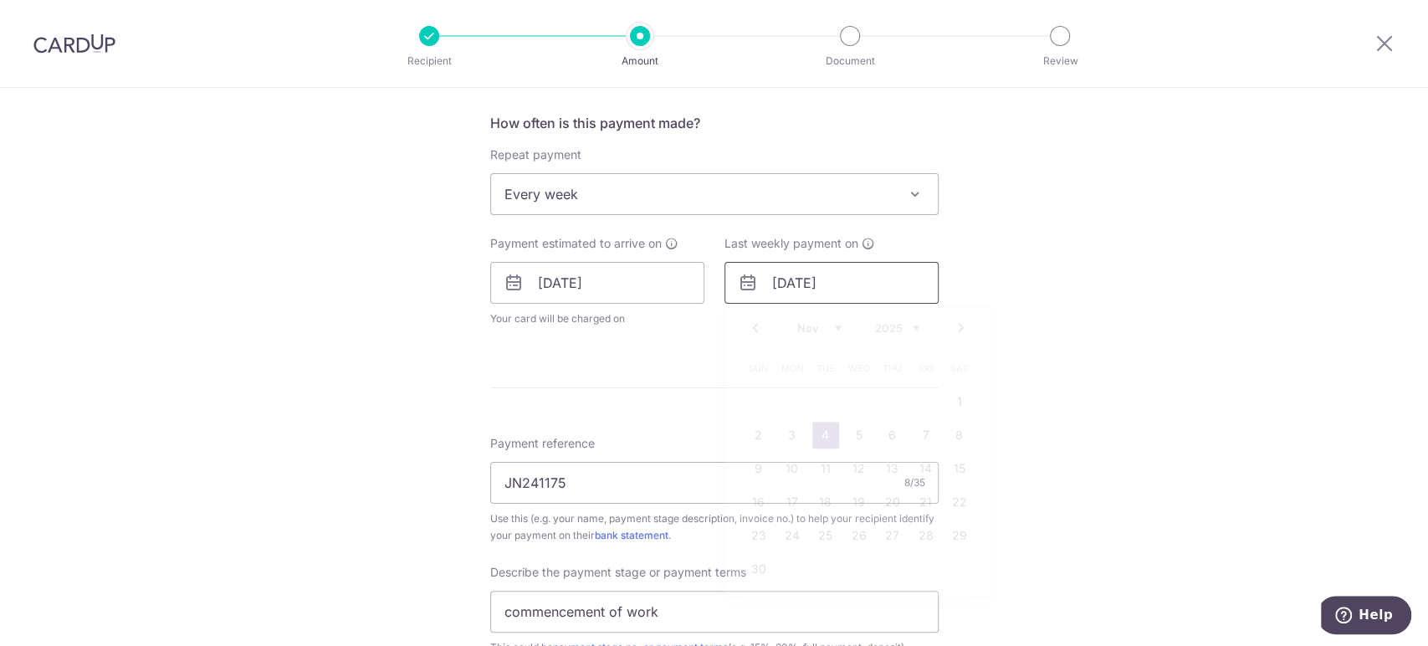
click at [878, 295] on input "04/11/2025" at bounding box center [832, 283] width 214 height 42
click at [1044, 246] on div "Tell us more about your payment Enter payment amount SGD 21,350.00 21350.00 Una…" at bounding box center [714, 282] width 1428 height 1770
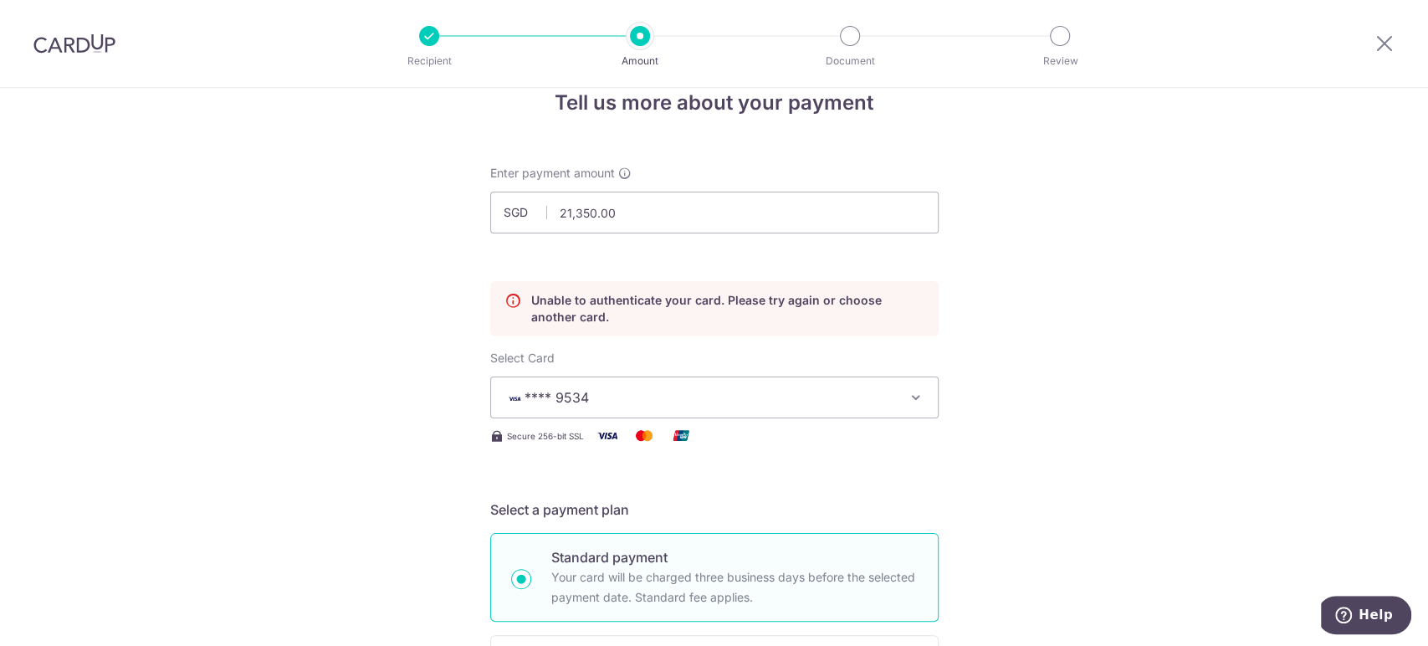
scroll to position [0, 0]
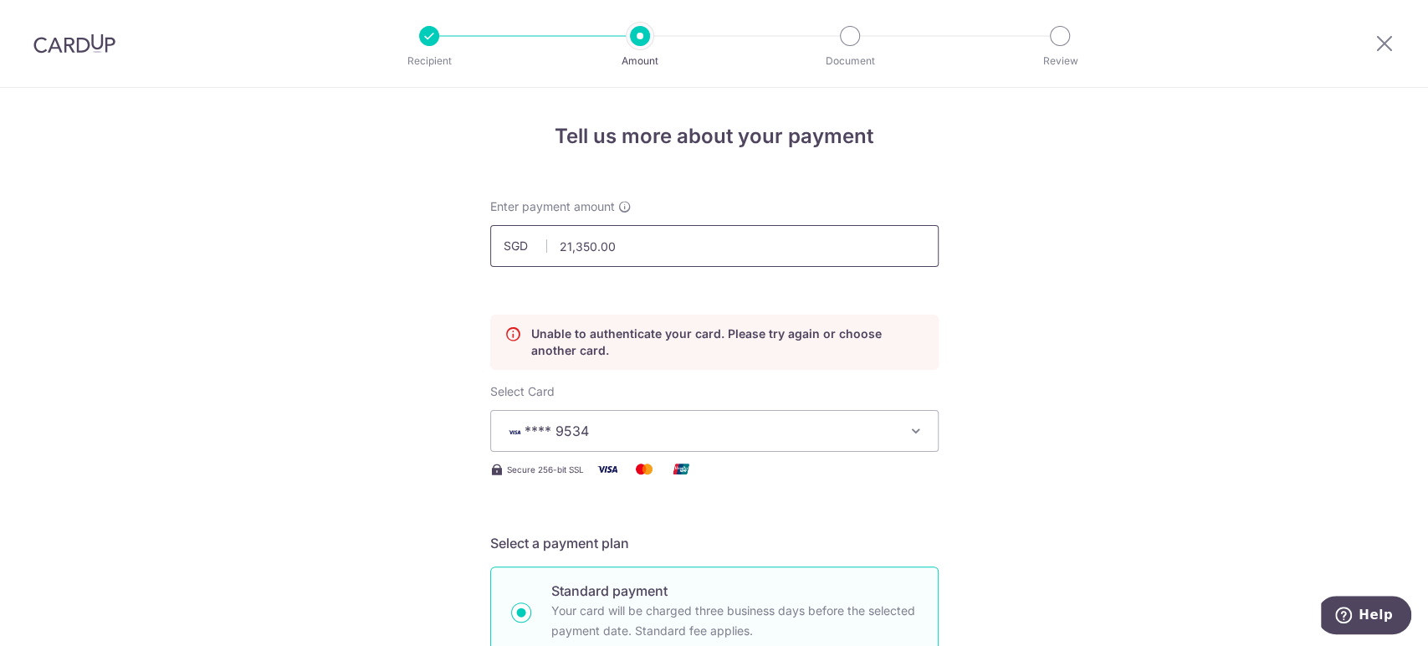
drag, startPoint x: 633, startPoint y: 254, endPoint x: 515, endPoint y: 255, distance: 118.0
click at [515, 255] on input "21,350.00" at bounding box center [714, 246] width 449 height 42
type input "3,980.00"
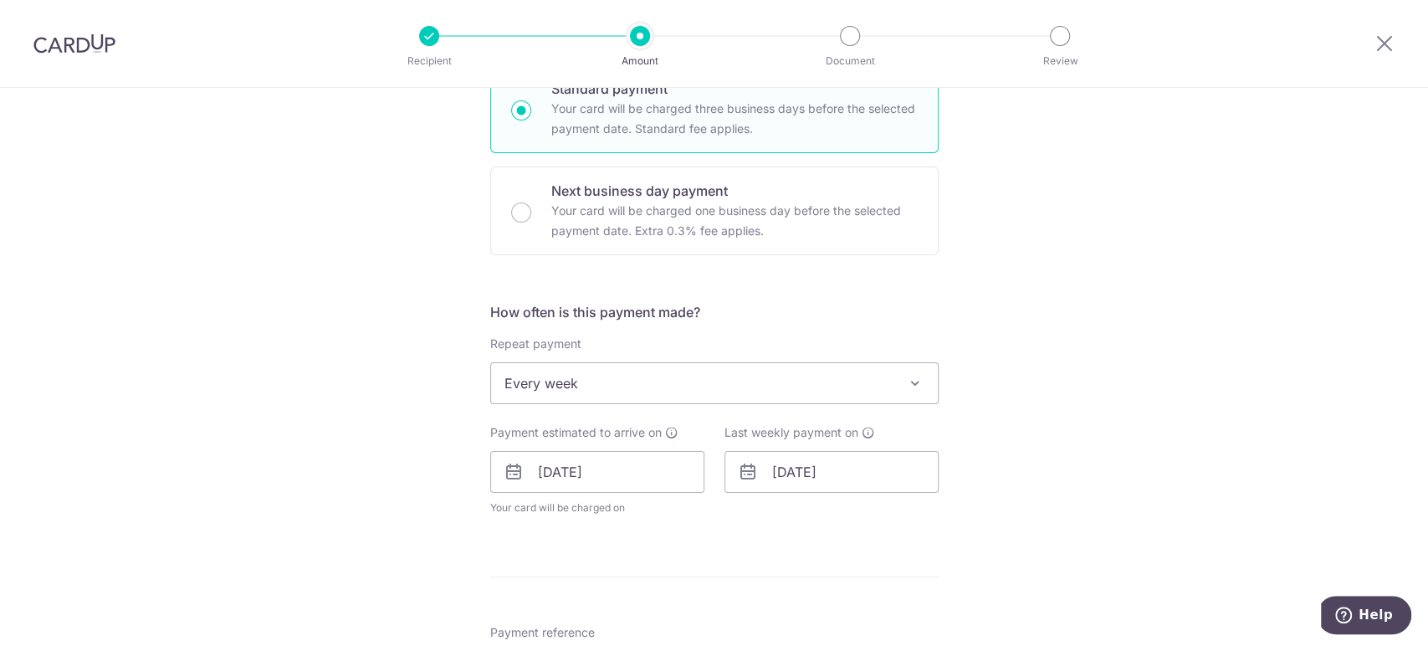
scroll to position [557, 0]
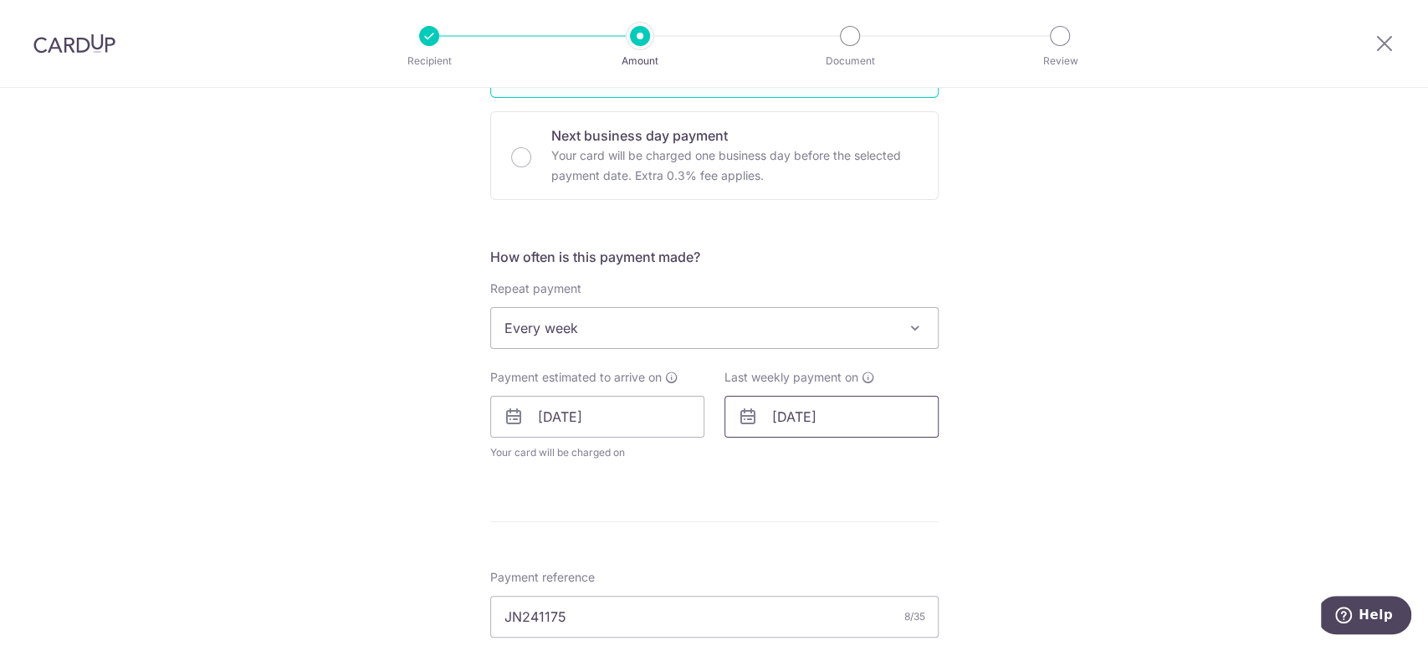
click at [818, 408] on input "04/11/2025" at bounding box center [832, 417] width 214 height 42
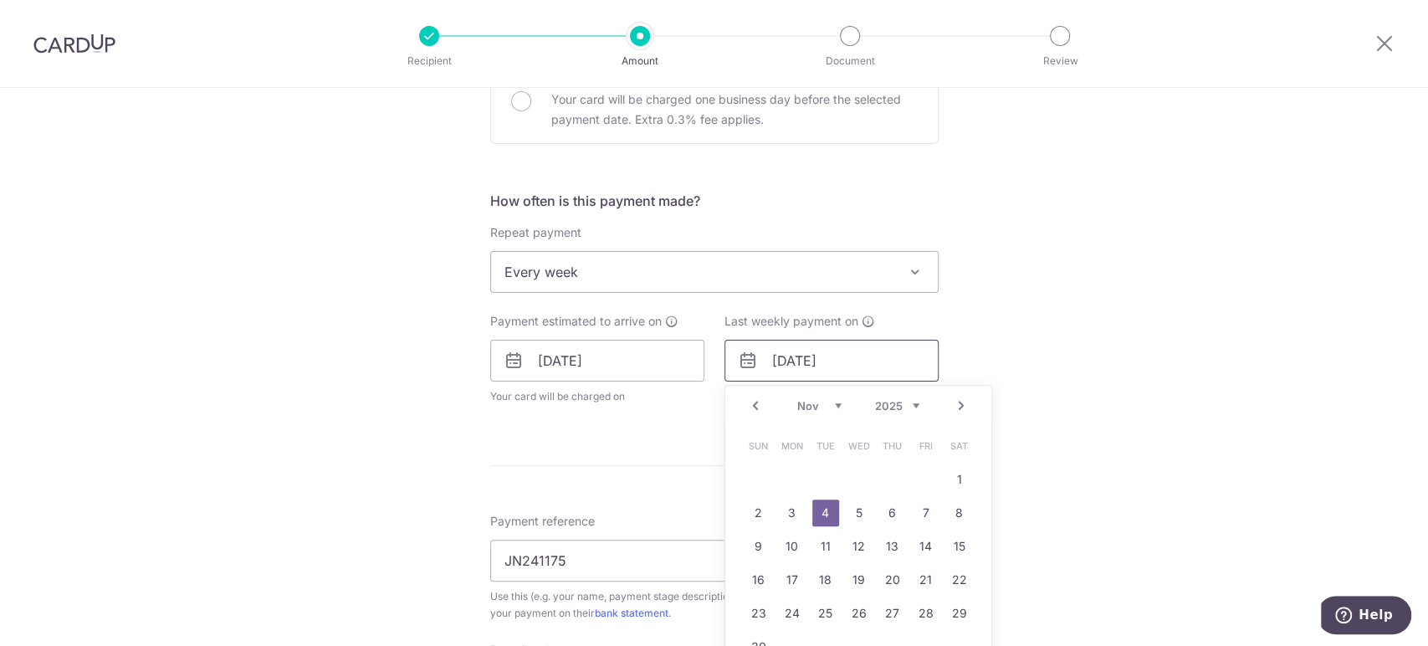
scroll to position [650, 0]
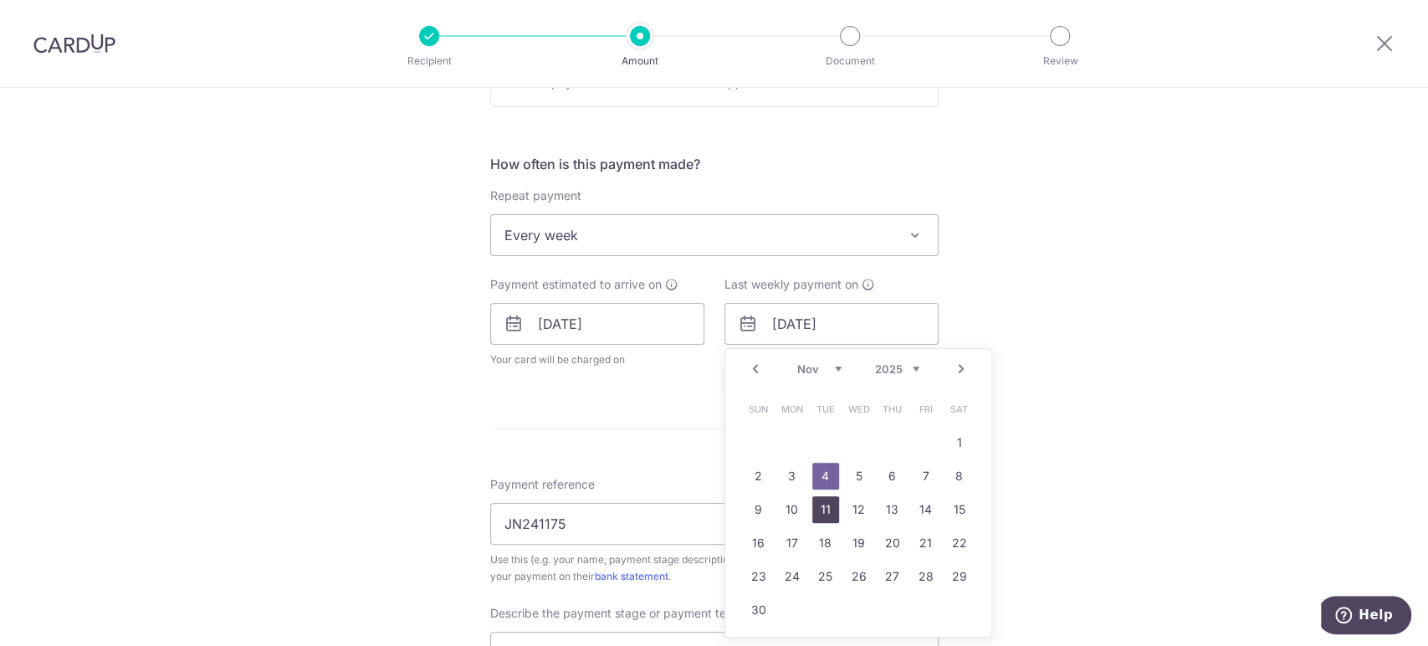
click at [828, 510] on link "11" at bounding box center [826, 509] width 27 height 27
type input "11/11/2025"
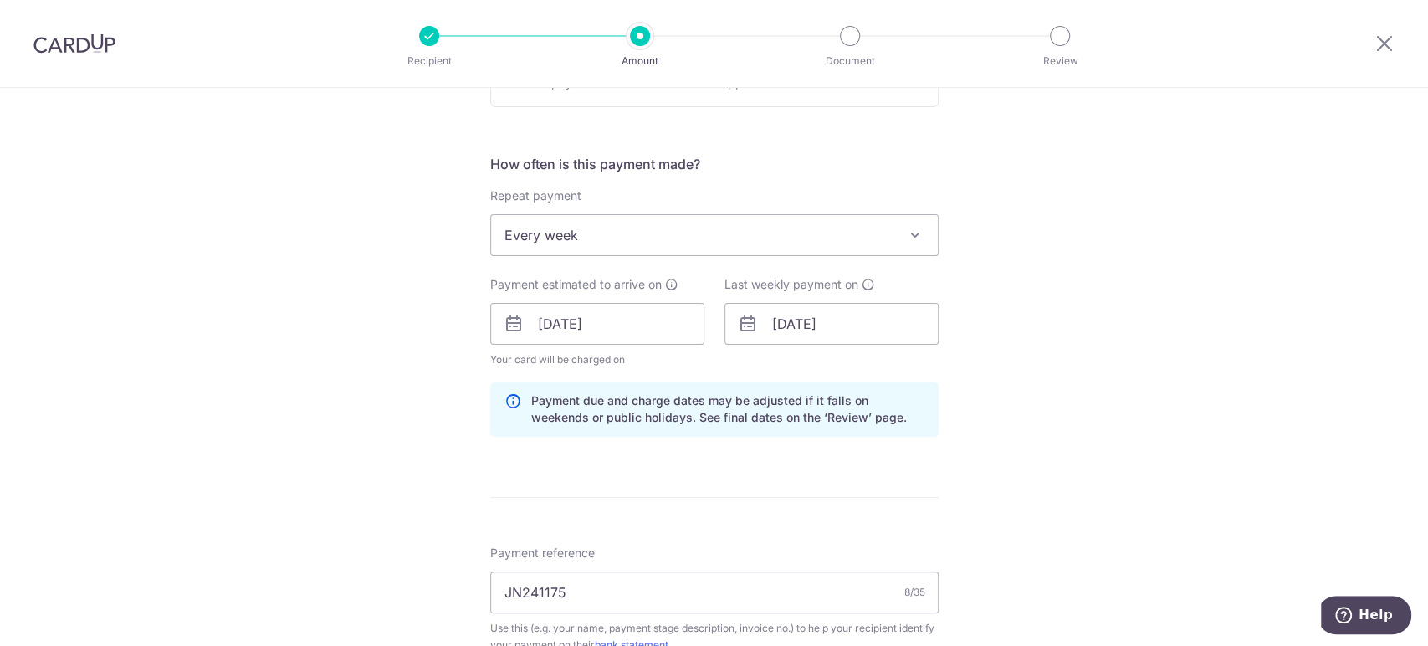
click at [1057, 485] on div "Tell us more about your payment Enter payment amount SGD 3,980.00 3980.00 Unabl…" at bounding box center [714, 357] width 1428 height 1838
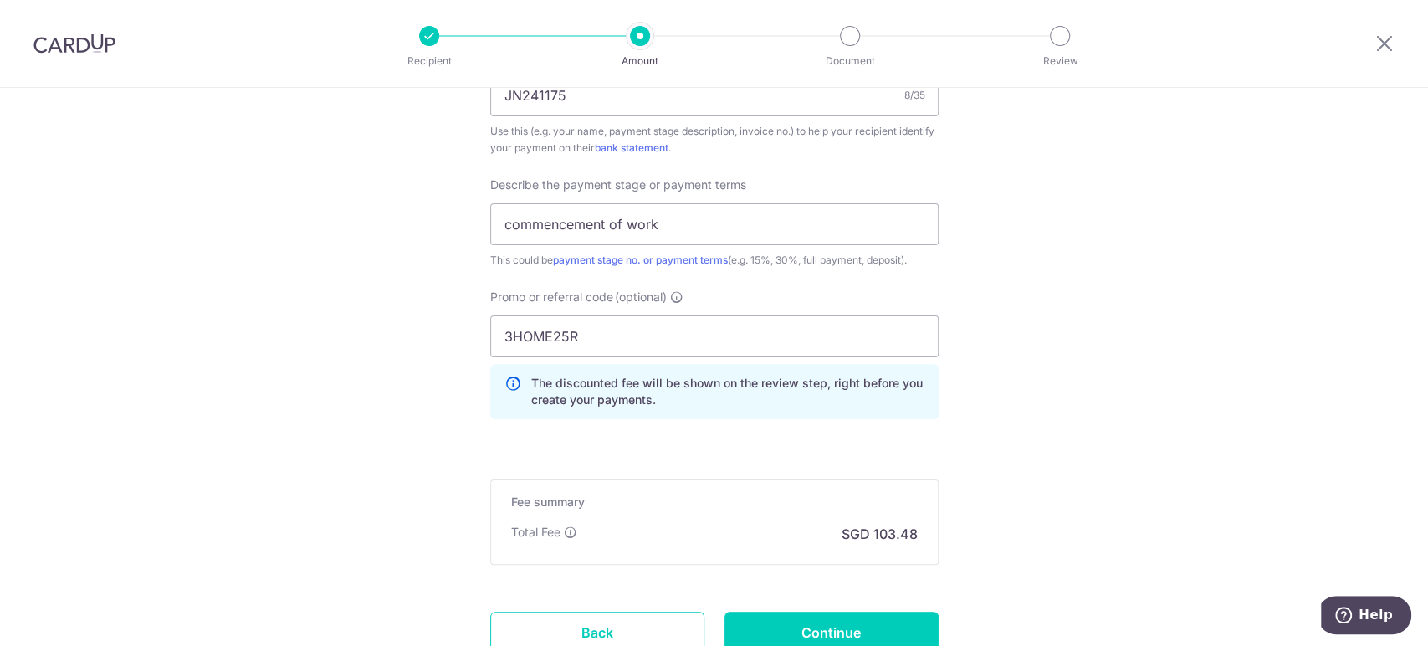
scroll to position [1092, 0]
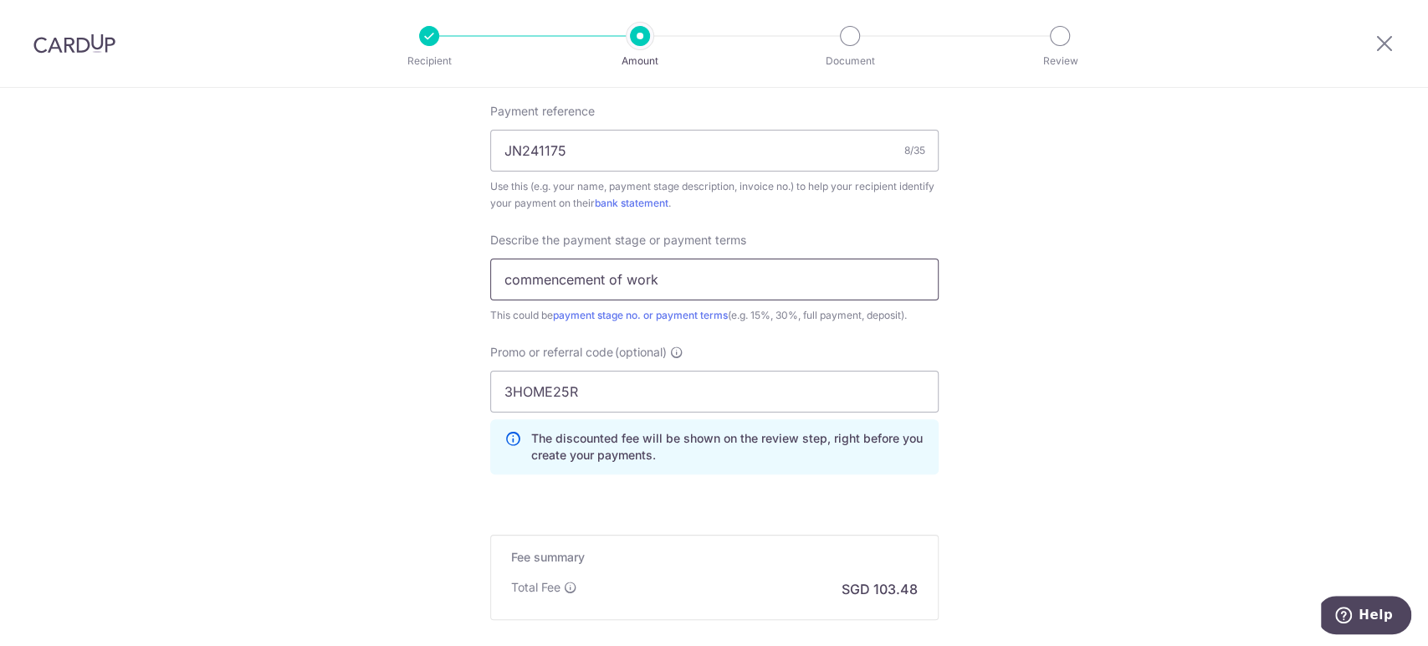
drag, startPoint x: 688, startPoint y: 286, endPoint x: 481, endPoint y: 269, distance: 207.4
click at [490, 269] on input "commencement of work" at bounding box center [714, 280] width 449 height 42
type input "D"
type input "commencement of work"
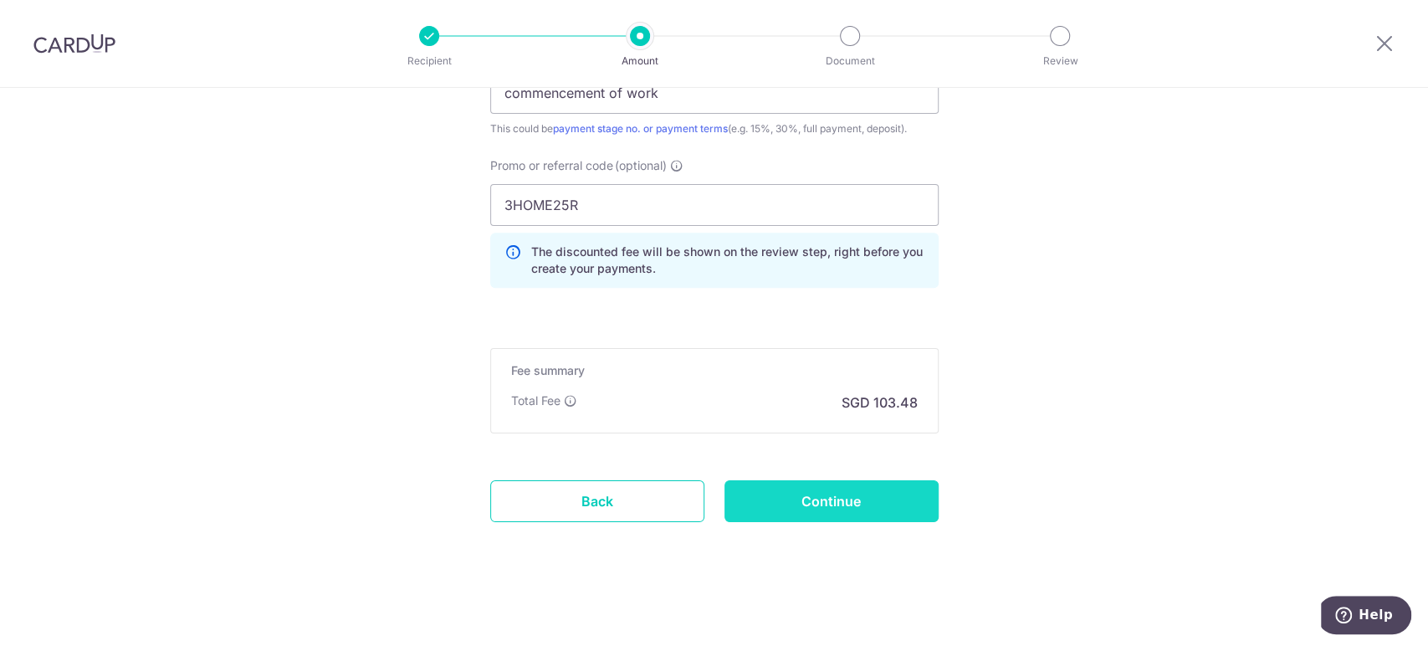
click at [854, 501] on input "Continue" at bounding box center [832, 501] width 214 height 42
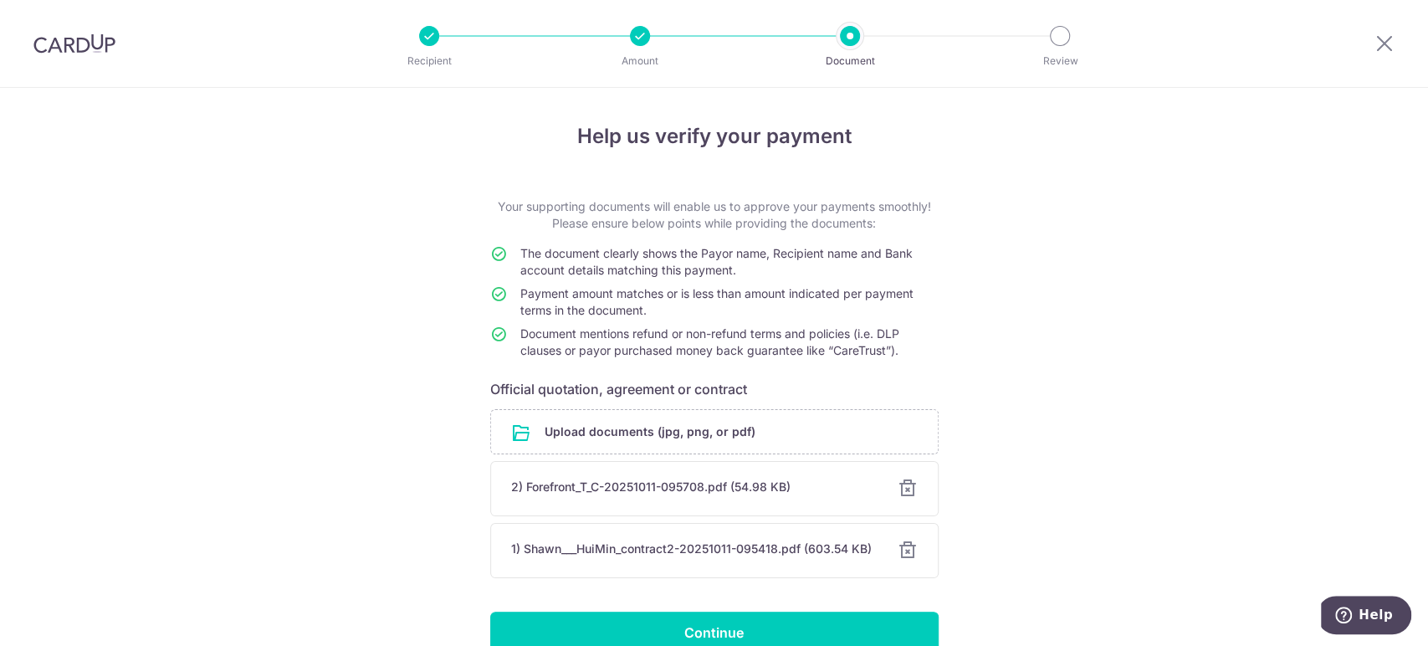
scroll to position [85, 0]
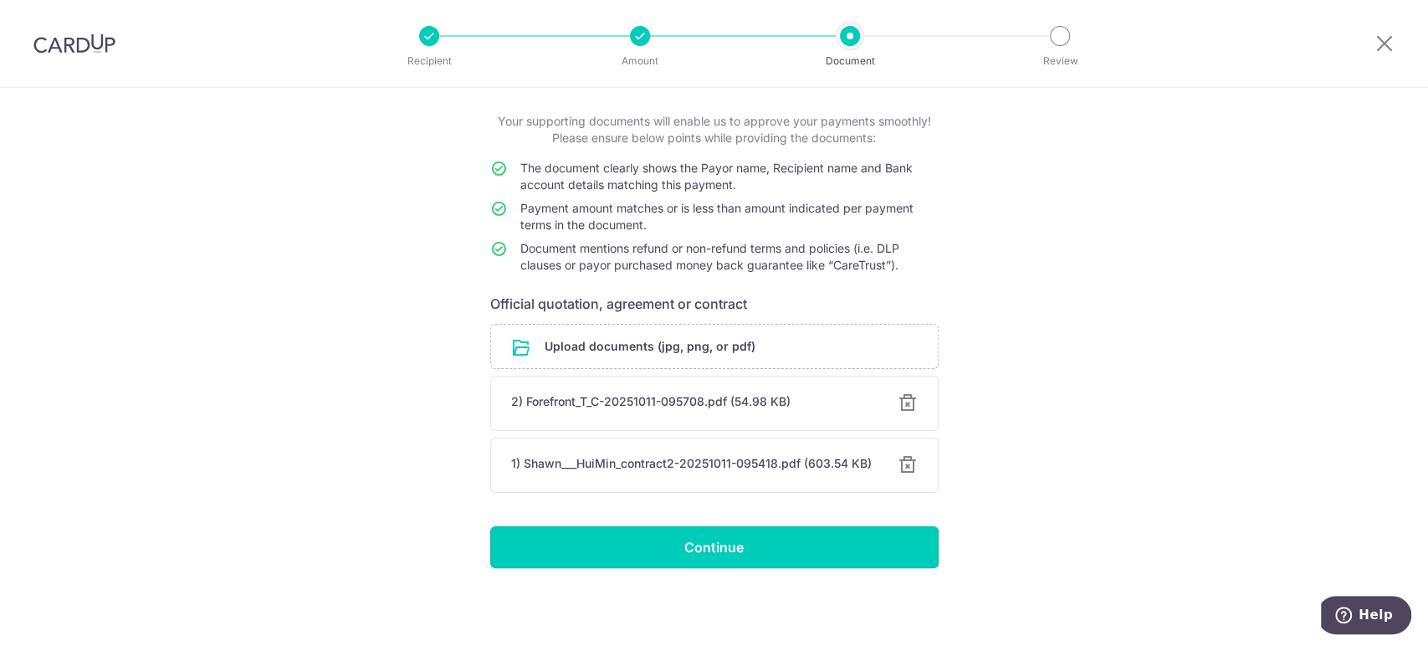
click at [846, 534] on input "Continue" at bounding box center [714, 547] width 449 height 42
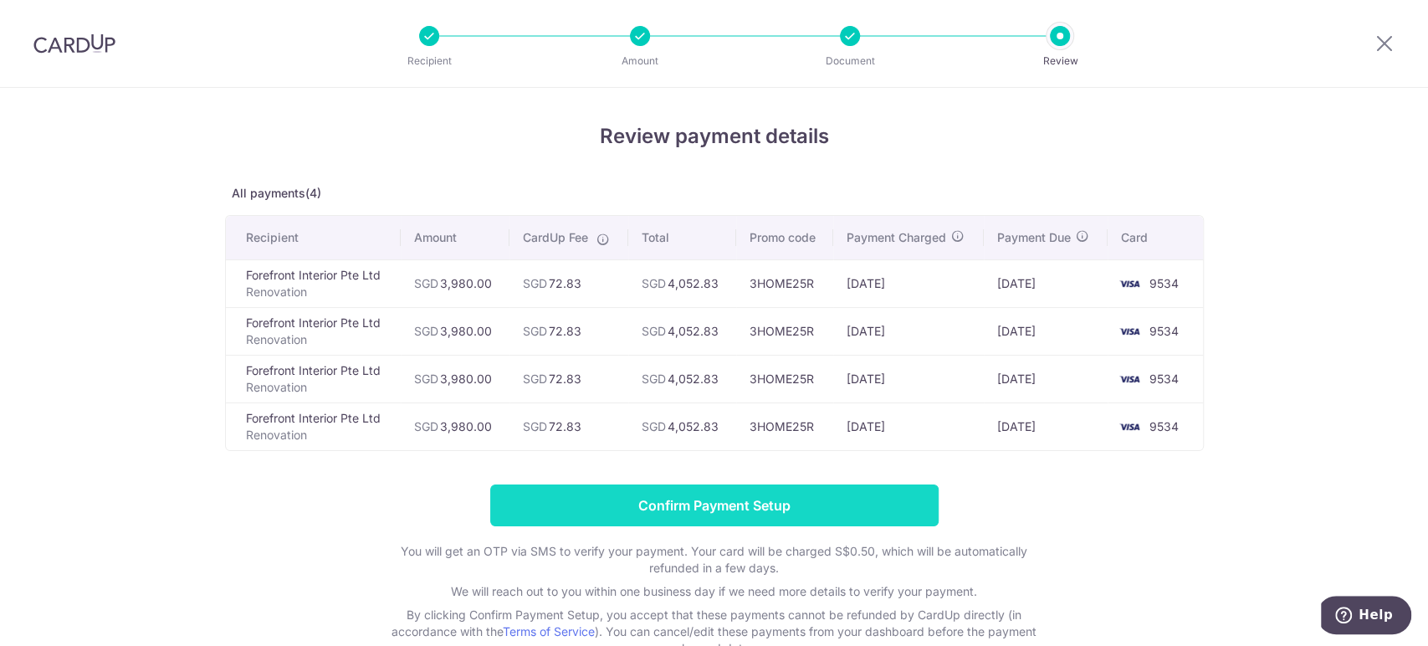
click at [838, 494] on input "Confirm Payment Setup" at bounding box center [714, 505] width 449 height 42
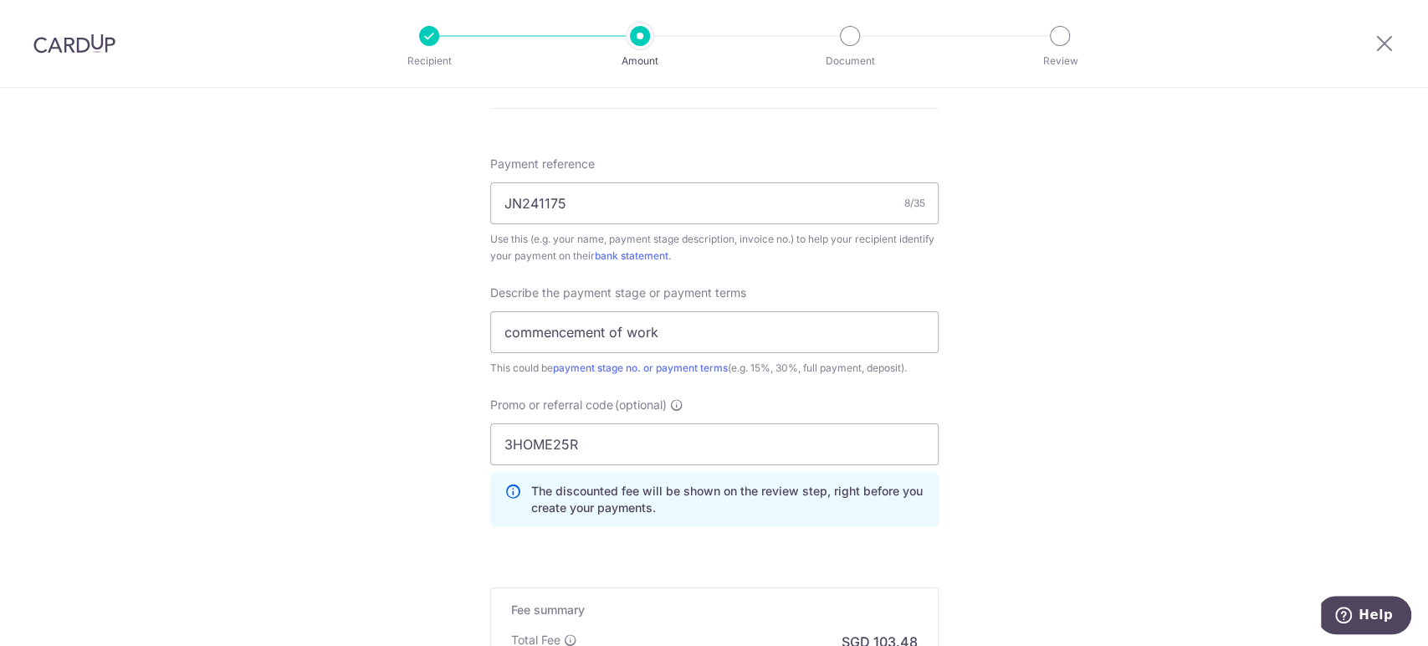
scroll to position [1156, 0]
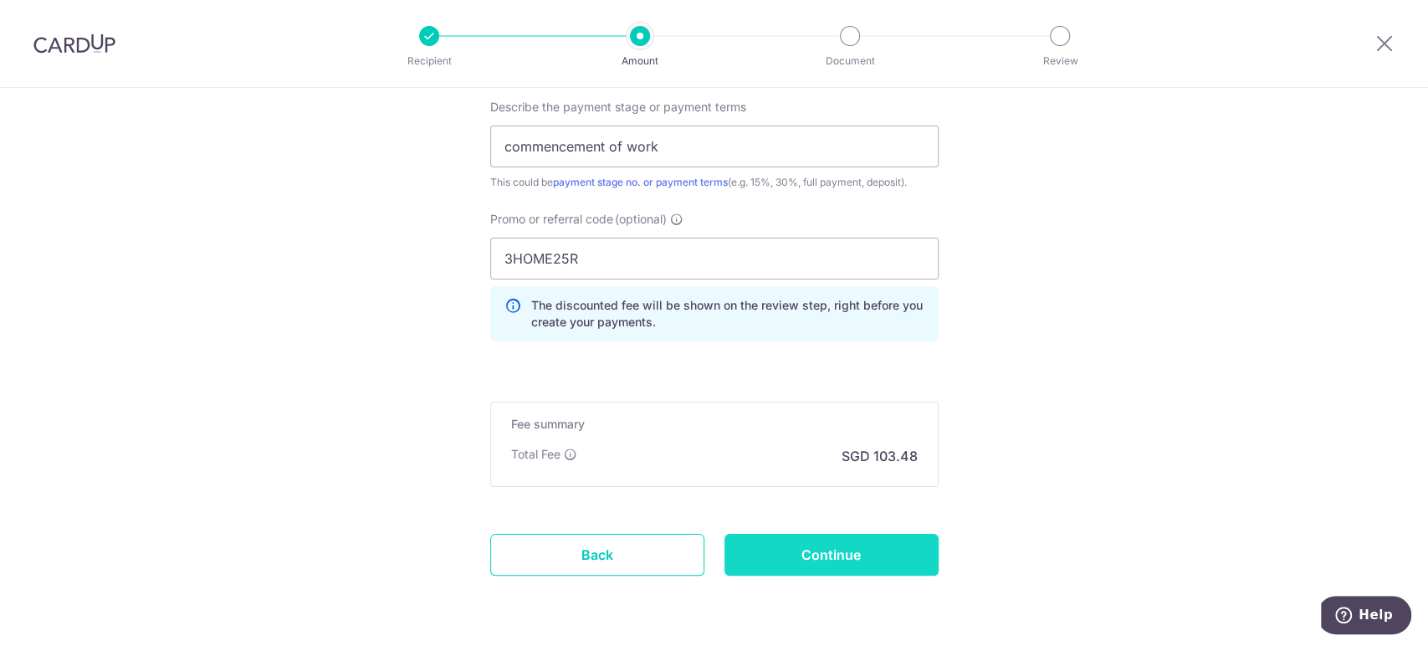
click at [858, 553] on input "Continue" at bounding box center [832, 555] width 214 height 42
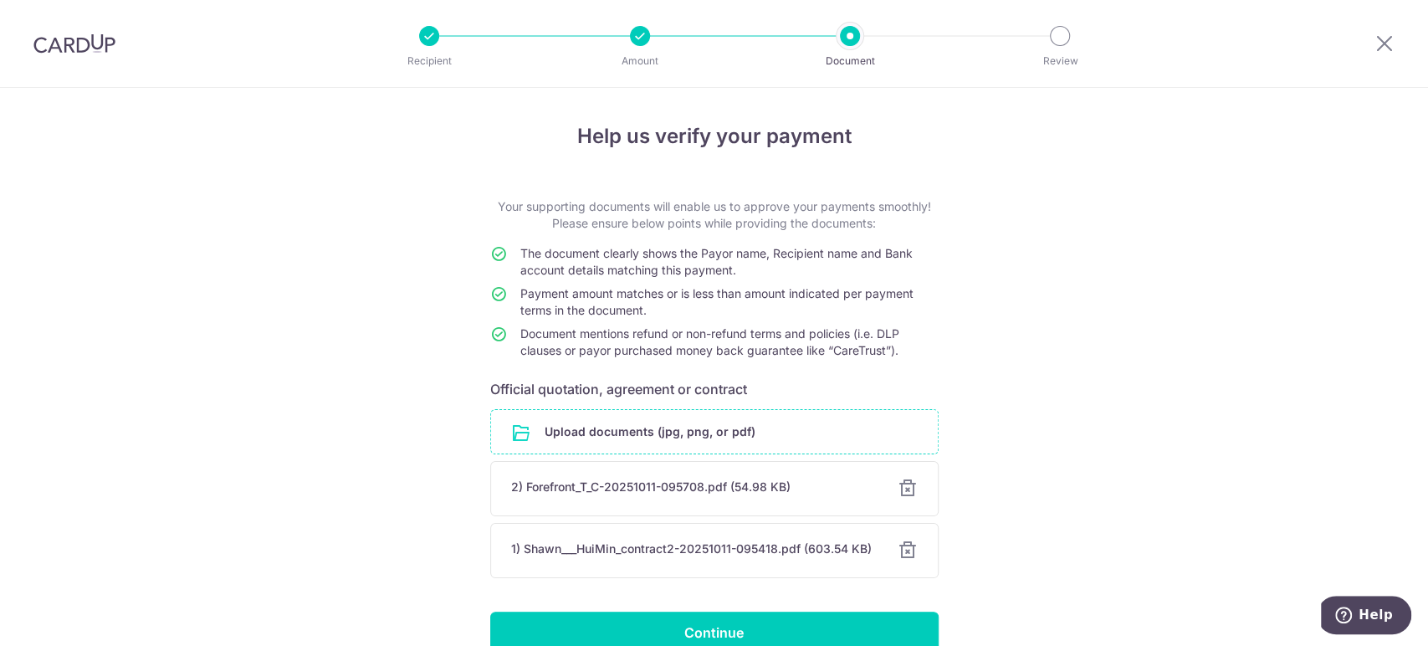
click at [569, 440] on input "file" at bounding box center [714, 432] width 447 height 44
click at [900, 492] on div at bounding box center [908, 489] width 20 height 20
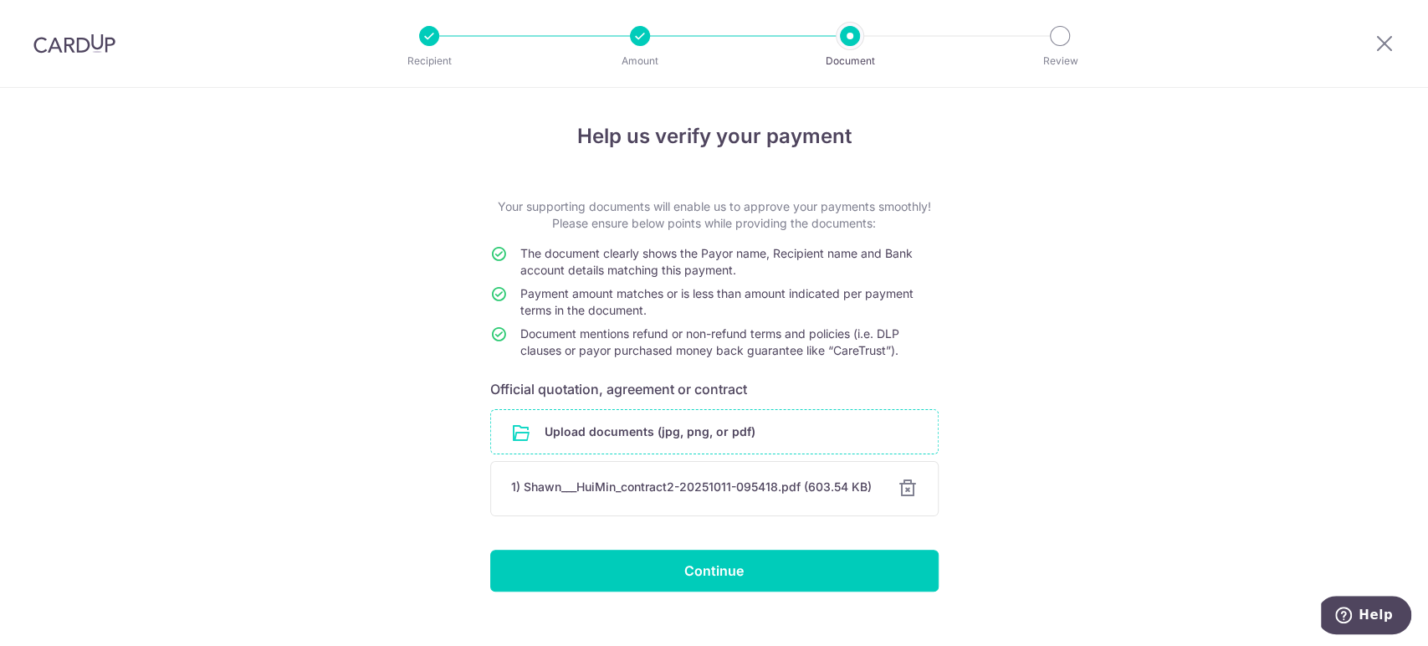
click at [766, 438] on input "file" at bounding box center [714, 432] width 447 height 44
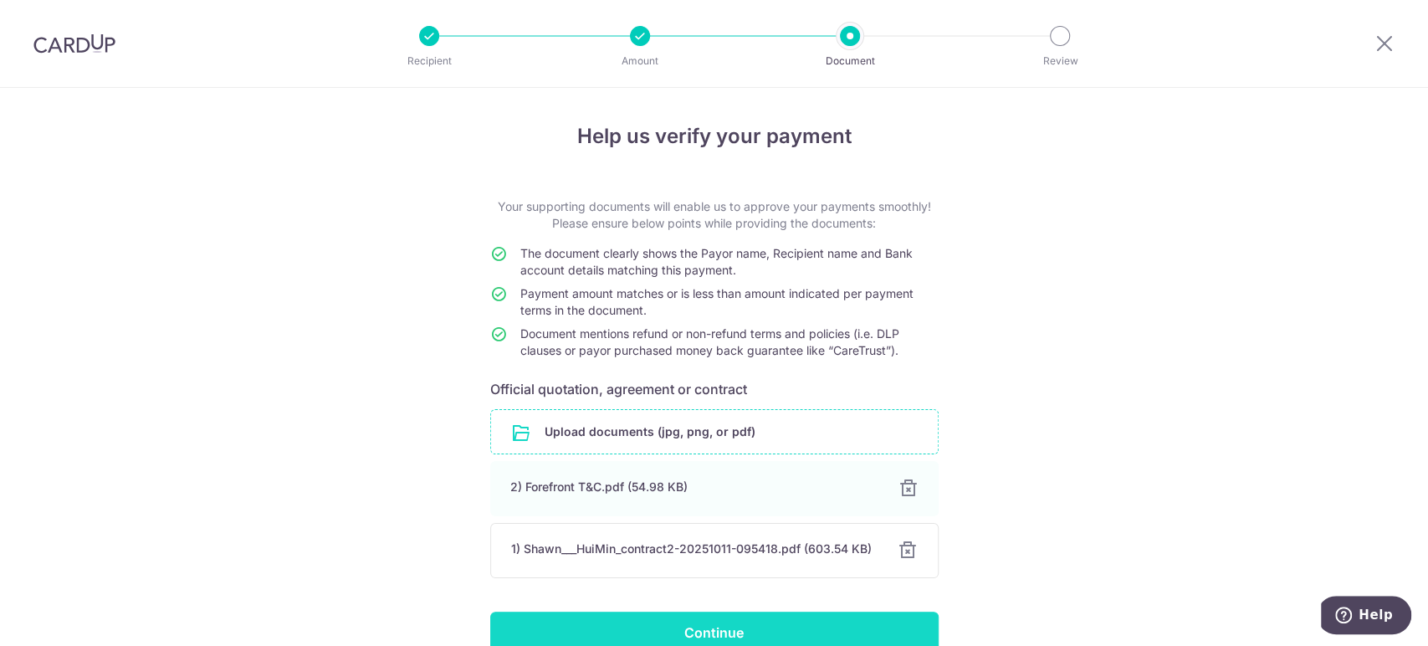
click at [700, 622] on input "Continue" at bounding box center [714, 633] width 449 height 42
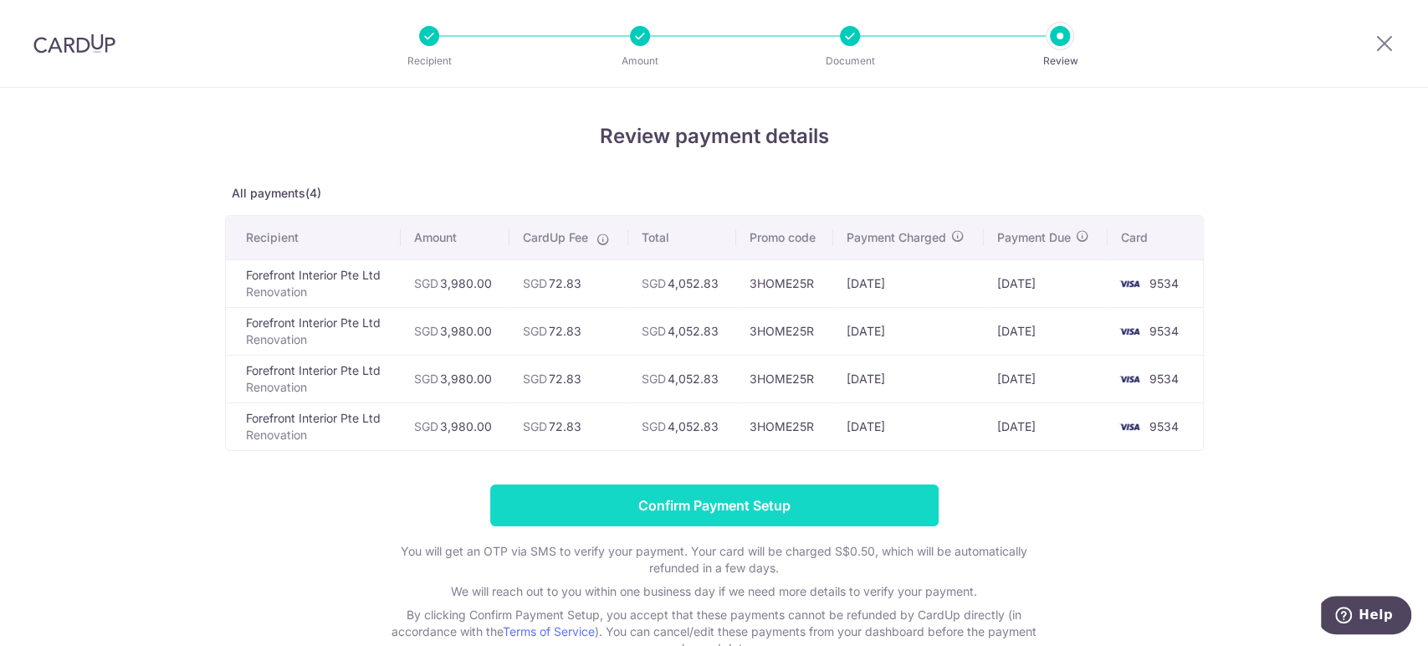
click at [797, 500] on input "Confirm Payment Setup" at bounding box center [714, 505] width 449 height 42
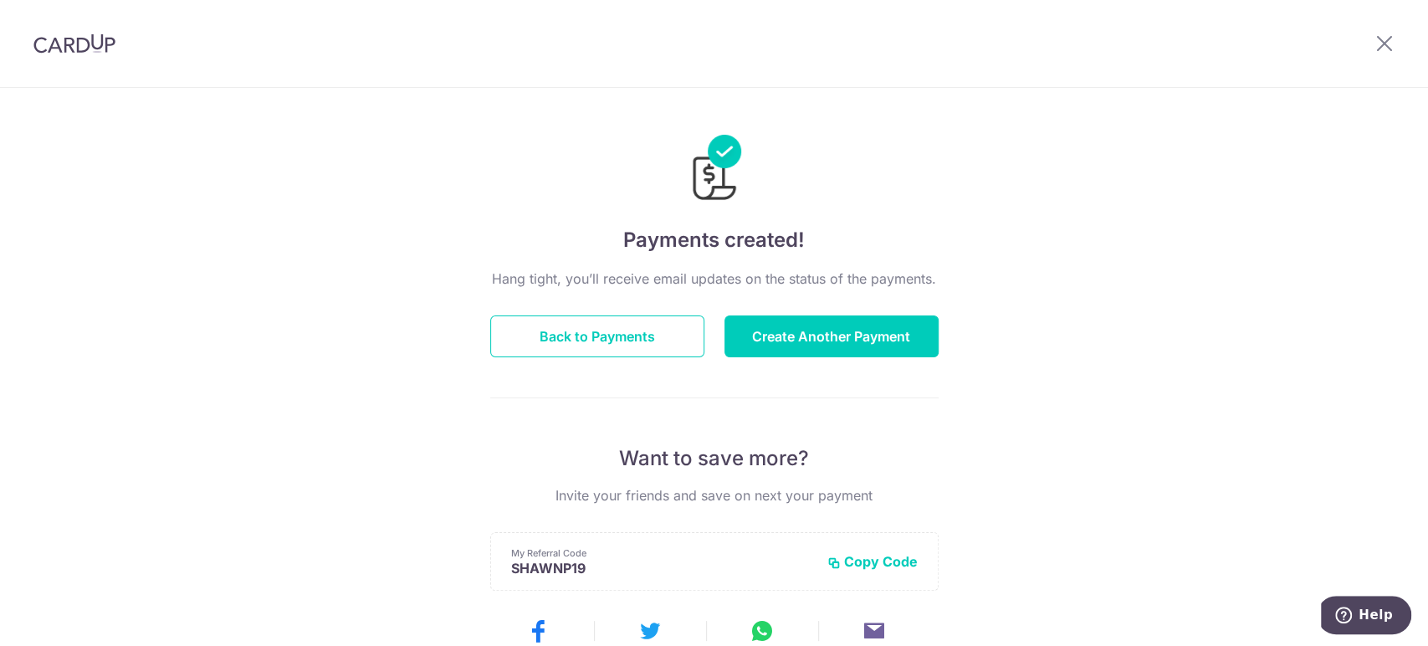
click at [1317, 215] on div "Payments created! Hang tight, you’ll receive email updates on the status of the…" at bounding box center [714, 535] width 1428 height 894
